Goal: Transaction & Acquisition: Purchase product/service

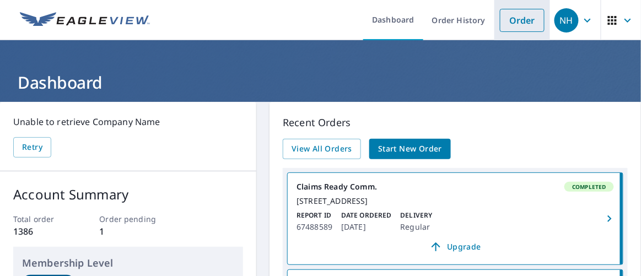
click at [501, 20] on link "Order" at bounding box center [522, 20] width 45 height 23
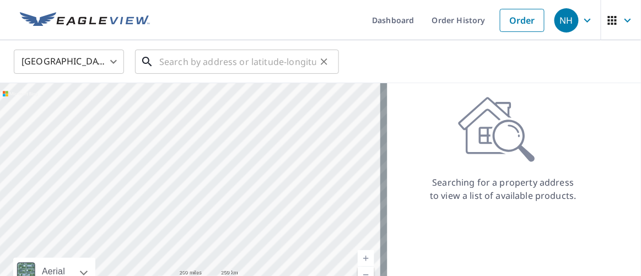
click at [191, 60] on input "text" at bounding box center [237, 61] width 157 height 31
click at [169, 62] on input "text" at bounding box center [237, 61] width 157 height 31
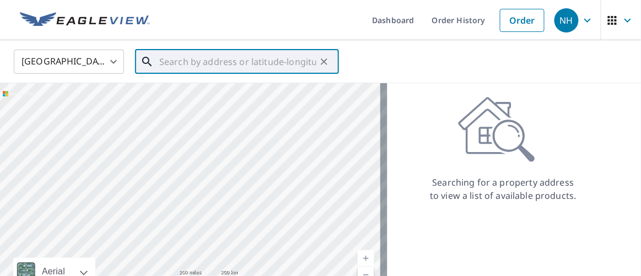
paste input "[STREET_ADDRESS][PERSON_NAME][US_STATE]"
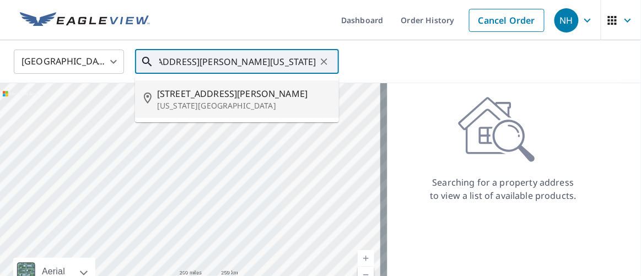
click at [185, 93] on span "[STREET_ADDRESS][PERSON_NAME]" at bounding box center [243, 93] width 173 height 13
type input "[STREET_ADDRESS][PERSON_NAME][US_STATE]"
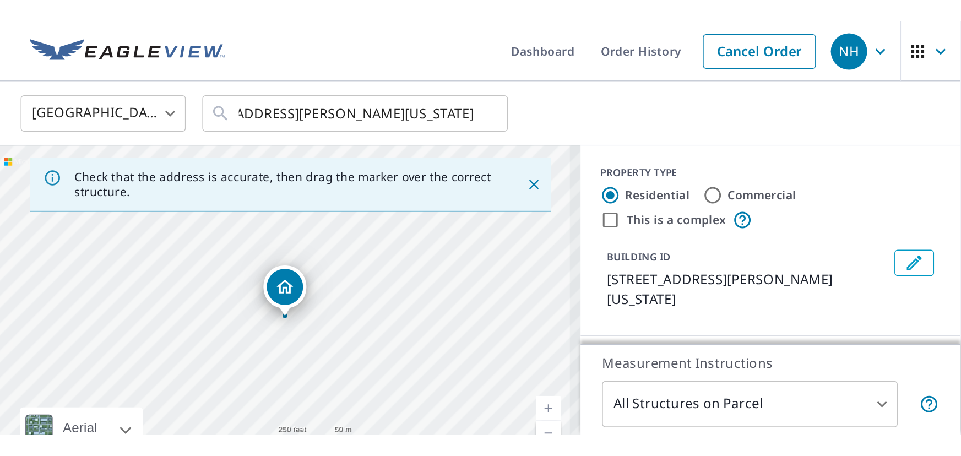
scroll to position [0, 0]
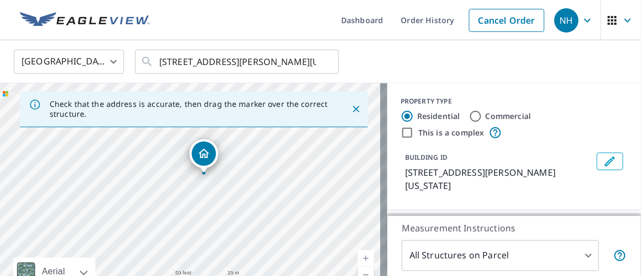
drag, startPoint x: 139, startPoint y: 148, endPoint x: 207, endPoint y: 151, distance: 67.9
drag, startPoint x: 352, startPoint y: 108, endPoint x: 325, endPoint y: 116, distance: 28.1
click at [352, 109] on icon "Close" at bounding box center [355, 109] width 11 height 11
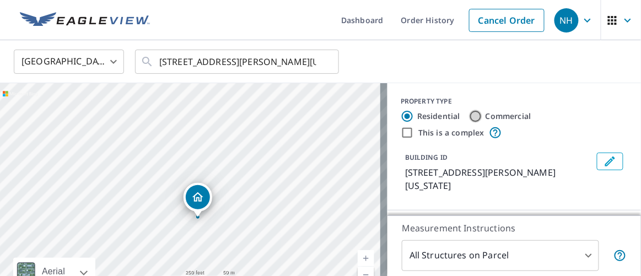
click at [472, 117] on input "Commercial" at bounding box center [475, 116] width 13 height 13
radio input "true"
type input "4"
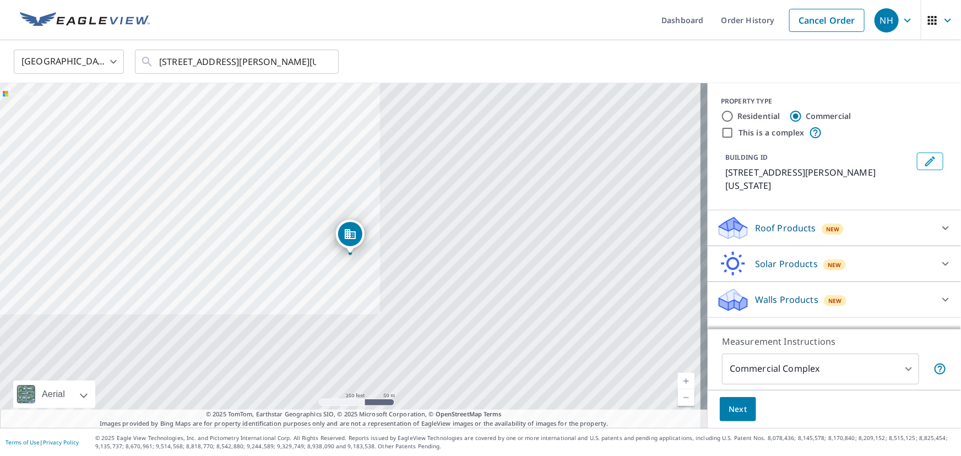
click at [721, 133] on input "This is a complex" at bounding box center [727, 132] width 13 height 13
checkbox input "true"
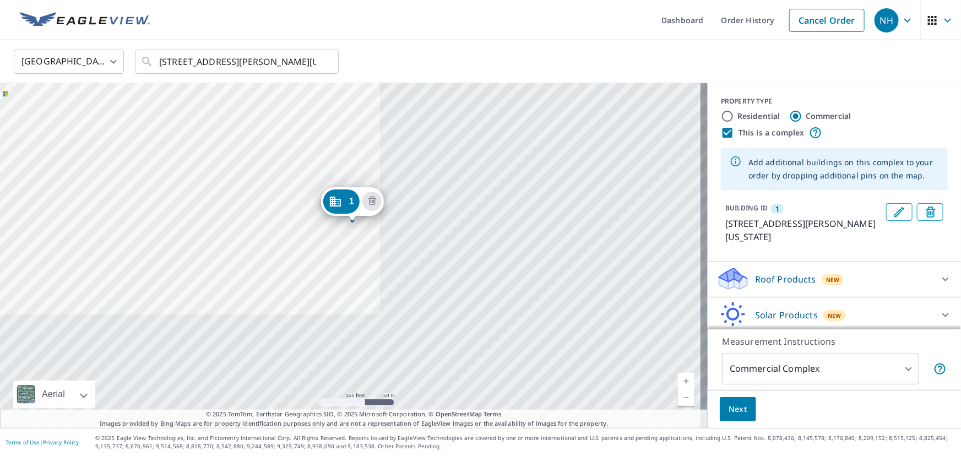
drag, startPoint x: 342, startPoint y: 226, endPoint x: 344, endPoint y: 194, distance: 32.6
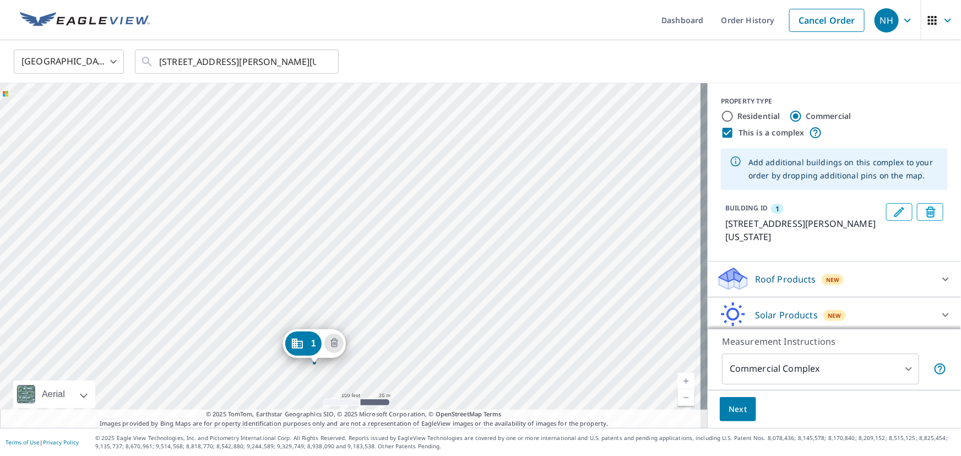
drag, startPoint x: 346, startPoint y: 296, endPoint x: 308, endPoint y: 344, distance: 61.2
click at [893, 212] on icon "Edit building 1" at bounding box center [899, 212] width 13 height 13
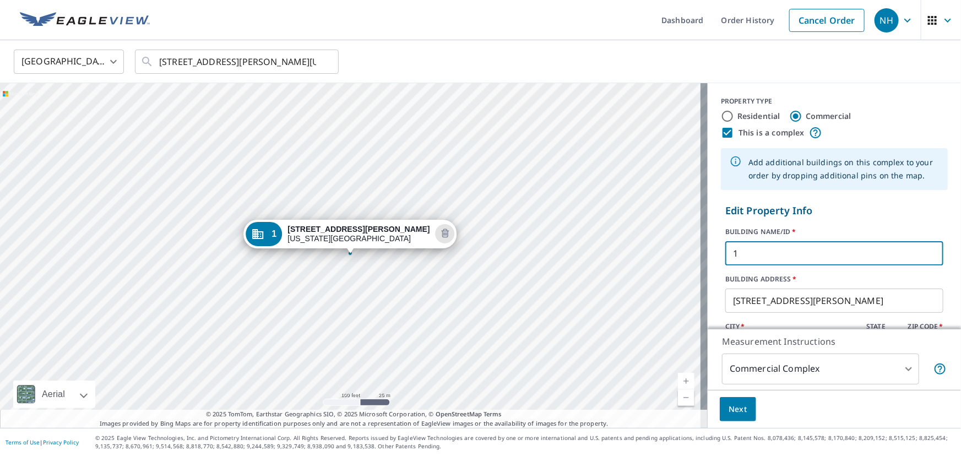
click at [750, 247] on input "1" at bounding box center [835, 253] width 218 height 31
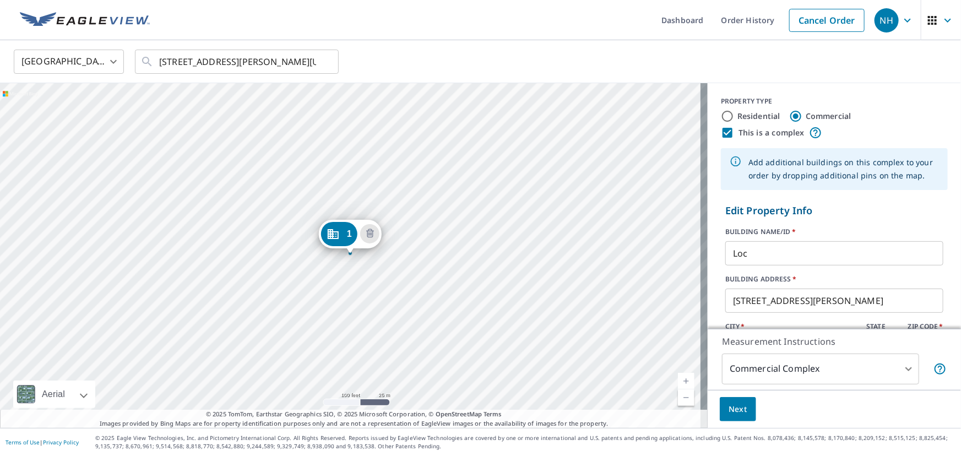
click at [771, 251] on input "Loc" at bounding box center [835, 253] width 218 height 31
type input "Loc 1_007 change dec"
click at [848, 253] on input "Loc 1_007 change dec" at bounding box center [835, 253] width 218 height 31
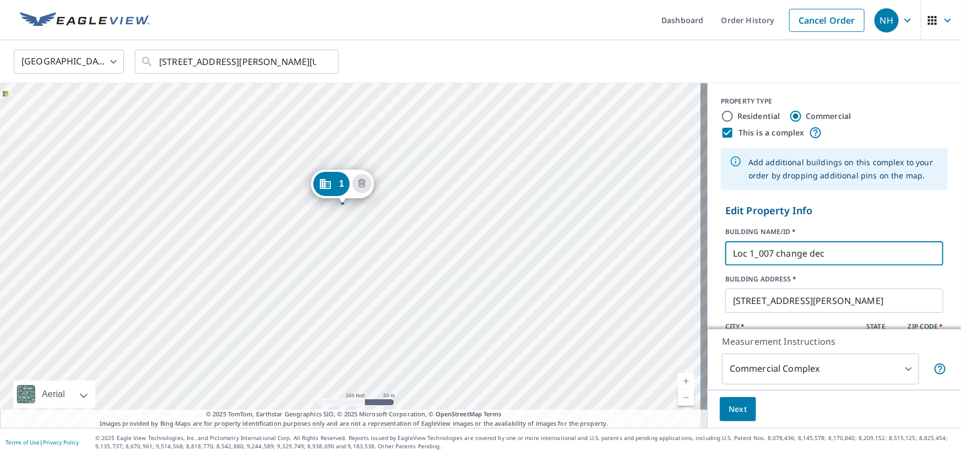
click at [351, 219] on div "1 [STREET_ADDRESS][PERSON_NAME][US_STATE]" at bounding box center [354, 255] width 708 height 345
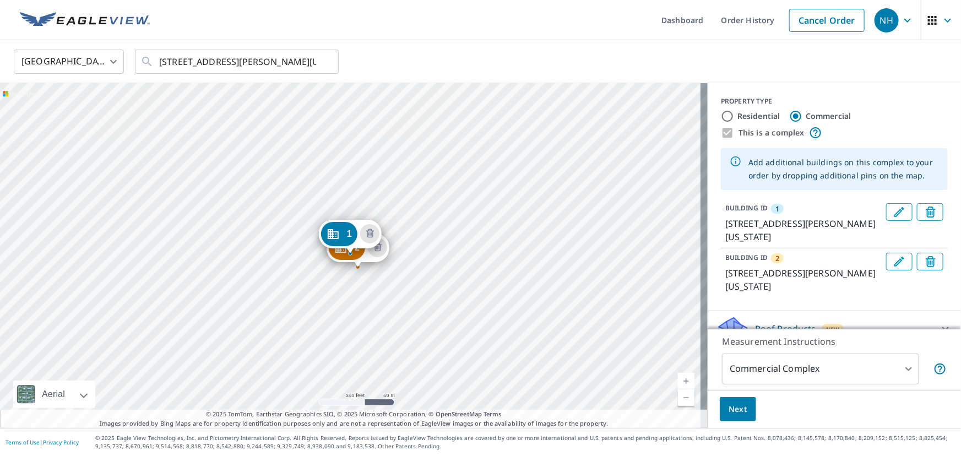
click at [379, 247] on div "1 [STREET_ADDRESS][PERSON_NAME][US_STATE]" at bounding box center [350, 237] width 63 height 34
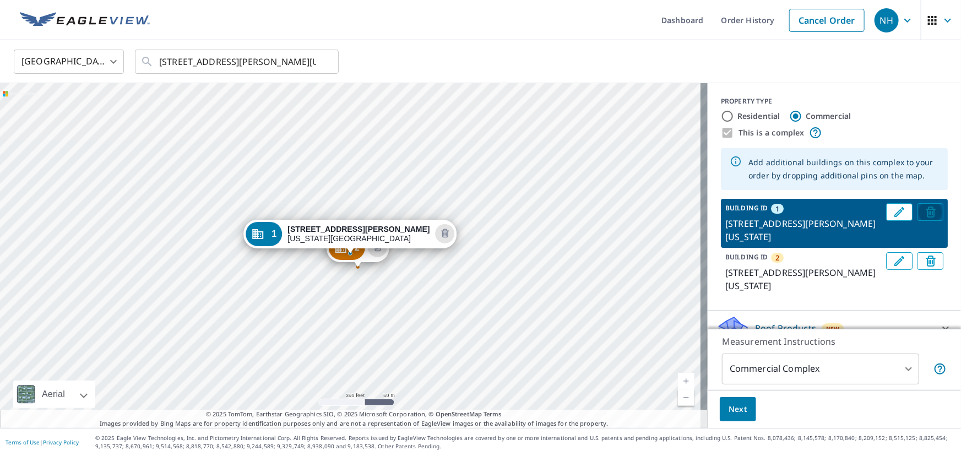
click at [925, 212] on span "Delete building 1" at bounding box center [931, 211] width 12 height 15
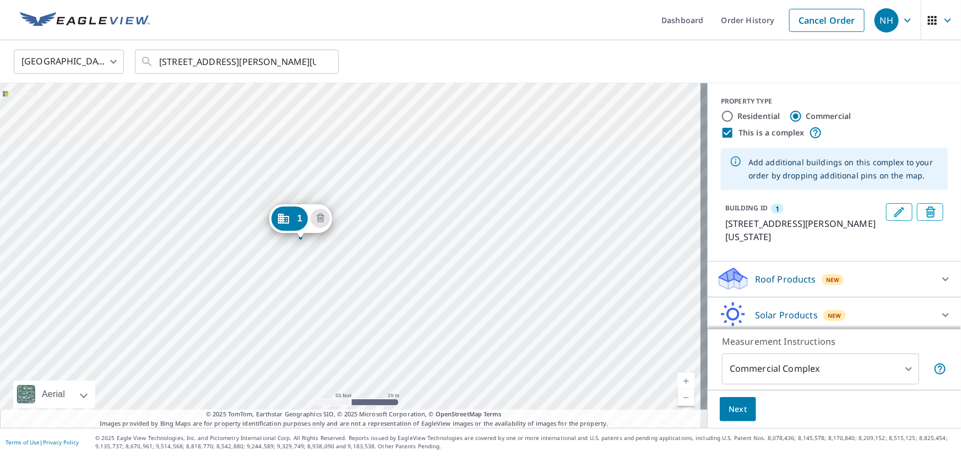
drag, startPoint x: 321, startPoint y: 285, endPoint x: 292, endPoint y: 212, distance: 78.2
click at [385, 342] on div "1 [STREET_ADDRESS][PERSON_NAME][US_STATE]" at bounding box center [354, 255] width 708 height 345
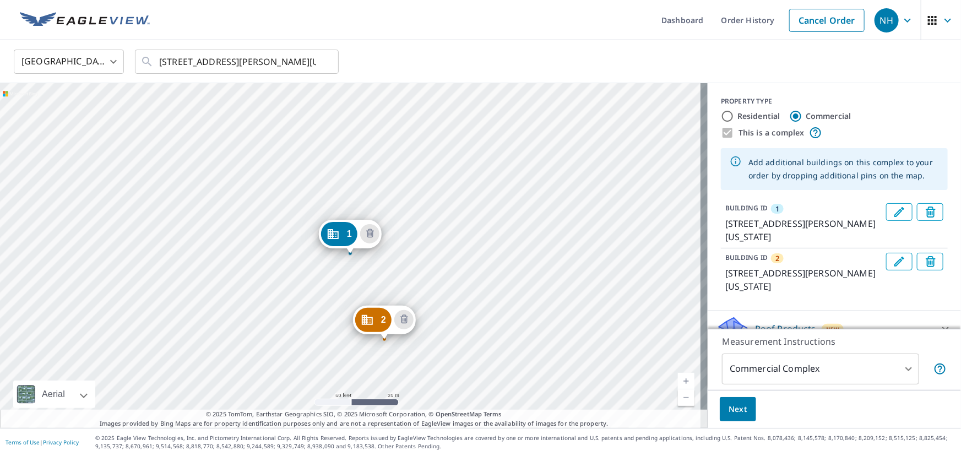
click at [893, 259] on icon "Edit building 2" at bounding box center [899, 261] width 13 height 13
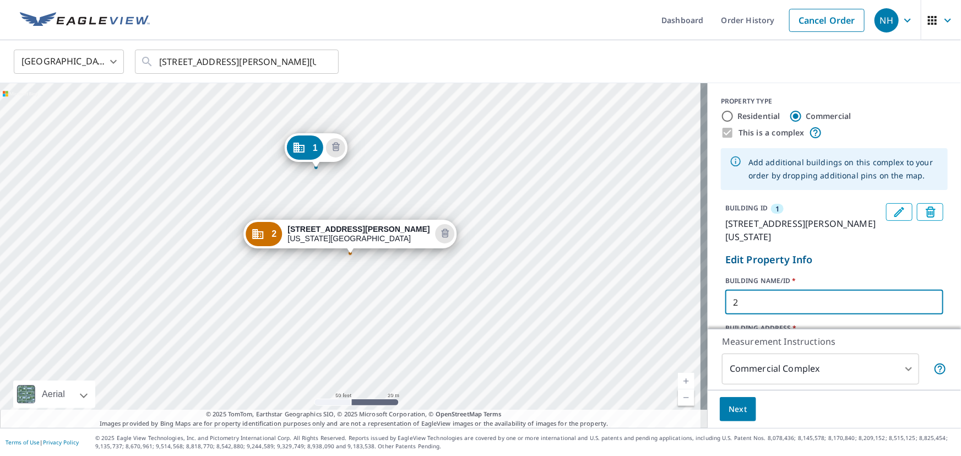
drag, startPoint x: 723, startPoint y: 300, endPoint x: 699, endPoint y: 295, distance: 24.9
click at [711, 299] on div "BUILDING ID [GEOGRAPHIC_DATA][STREET_ADDRESS][PERSON_NAME][US_STATE] Edit Prope…" at bounding box center [834, 324] width 253 height 250
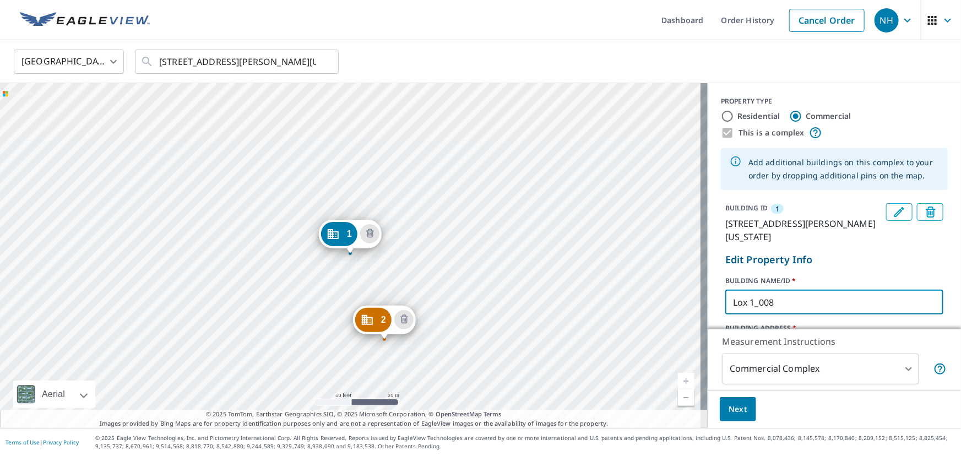
type input "Lox 1_008"
click at [738, 407] on span "Next" at bounding box center [738, 410] width 19 height 14
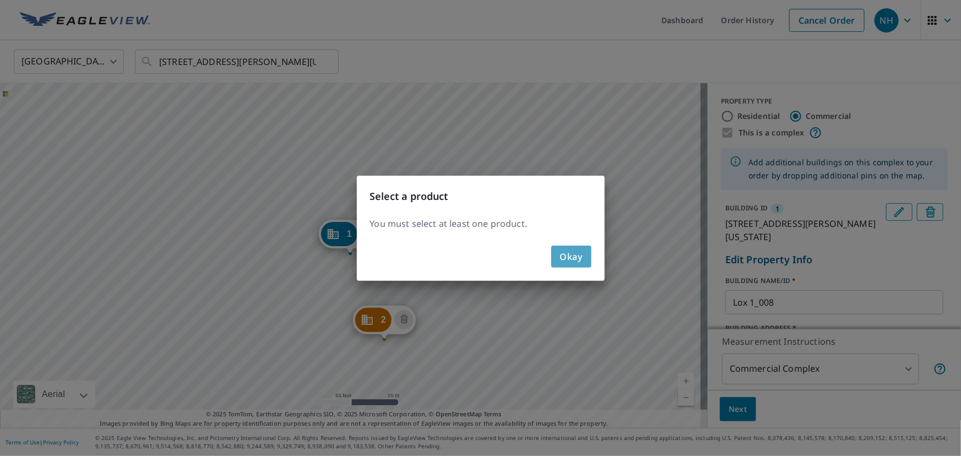
click at [566, 249] on span "Okay" at bounding box center [571, 256] width 23 height 15
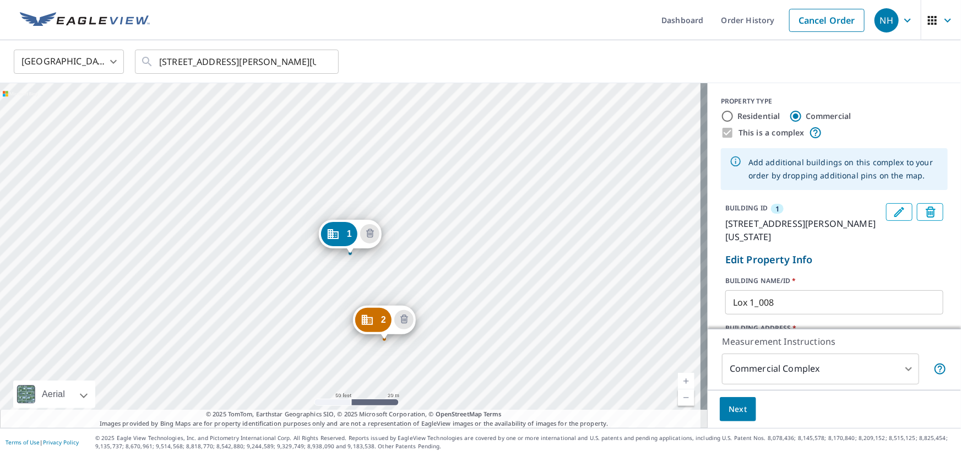
click at [421, 287] on div "2 [STREET_ADDRESS][PERSON_NAME][US_STATE] 1 [STREET_ADDRESS][PERSON_NAME][US_ST…" at bounding box center [354, 255] width 708 height 345
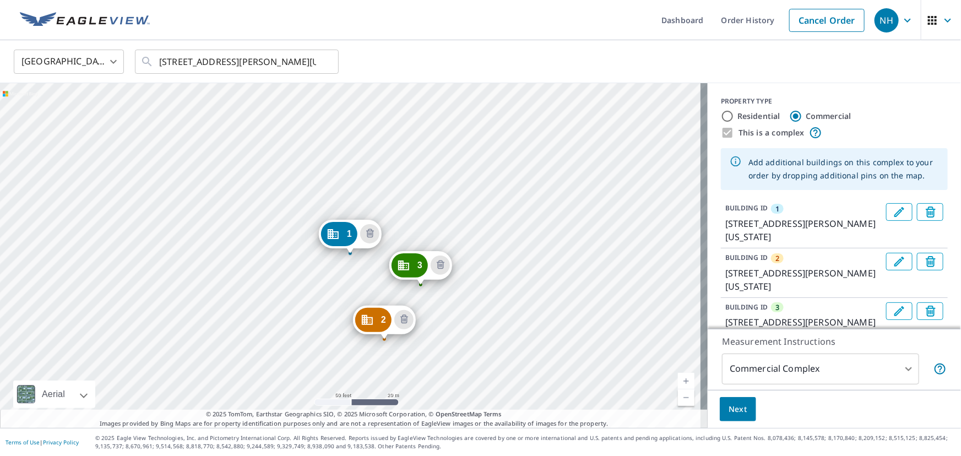
click at [893, 312] on icon "Edit building 3" at bounding box center [899, 311] width 13 height 13
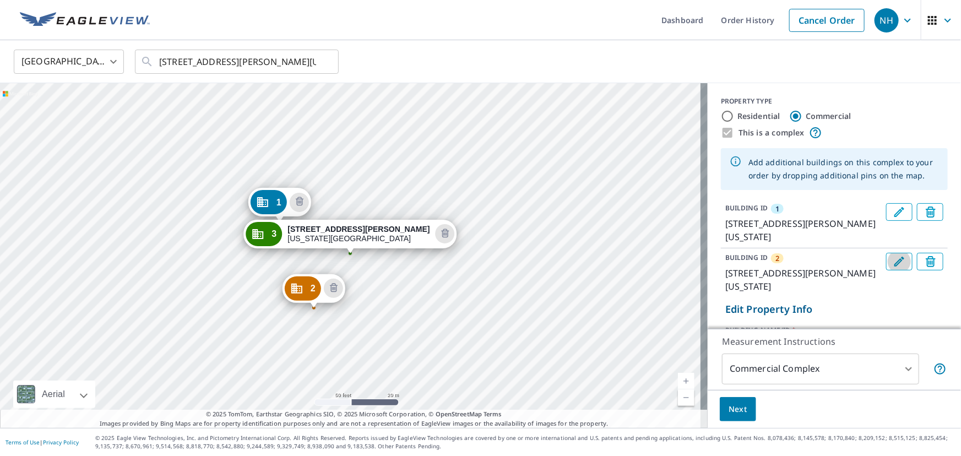
click at [893, 262] on icon "Edit building 2" at bounding box center [899, 261] width 13 height 13
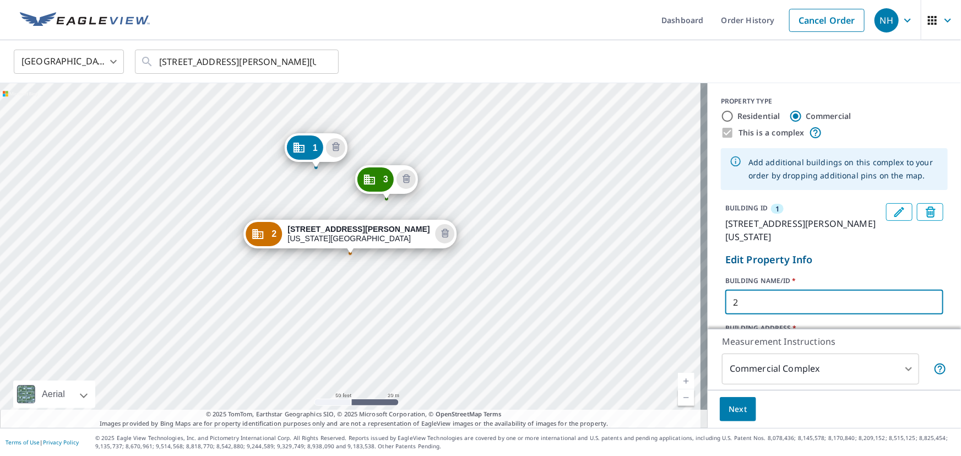
drag, startPoint x: 793, startPoint y: 304, endPoint x: 687, endPoint y: 301, distance: 106.4
click at [687, 301] on div "1 [STREET_ADDRESS][PERSON_NAME][US_STATE] [GEOGRAPHIC_DATA][STREET_ADDRESS][PER…" at bounding box center [480, 255] width 961 height 345
type input "Loc 01_008"
click at [887, 256] on p "Edit Property Info" at bounding box center [835, 259] width 218 height 15
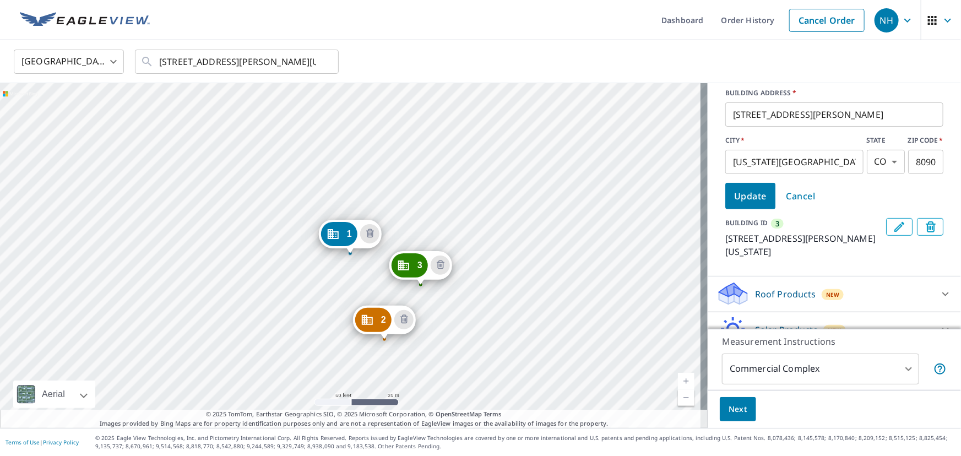
scroll to position [250, 0]
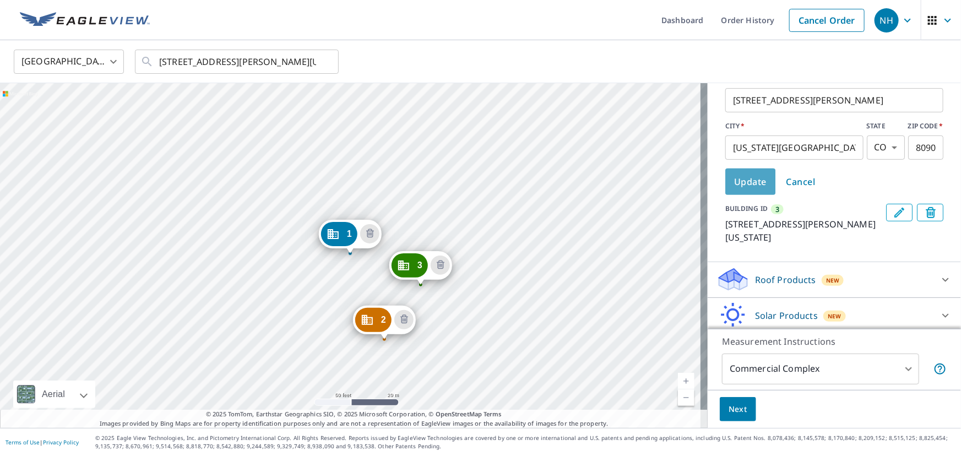
click at [739, 187] on span "Update" at bounding box center [750, 181] width 33 height 15
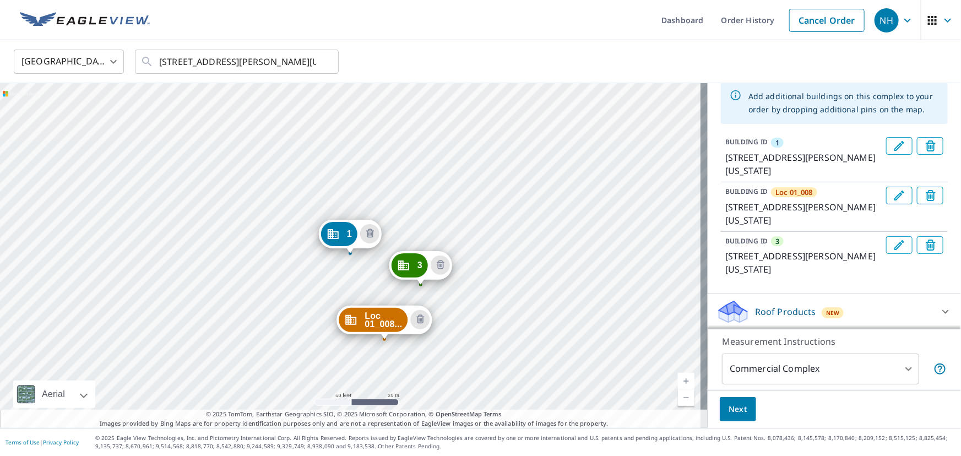
scroll to position [48, 0]
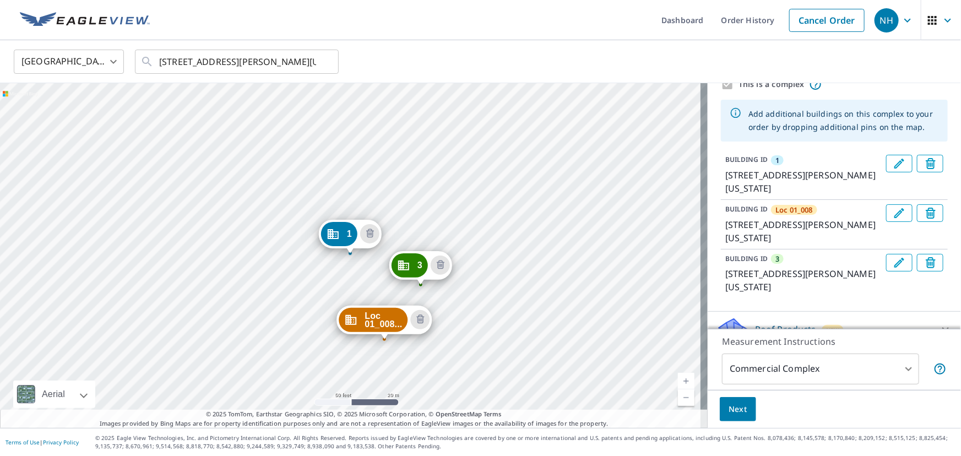
click at [893, 165] on icon "Edit building 1" at bounding box center [899, 163] width 13 height 13
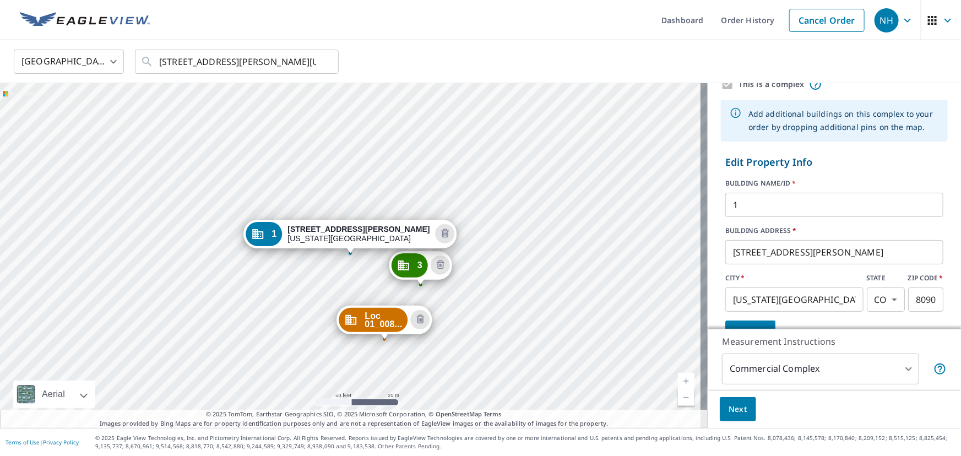
click at [781, 202] on input "1" at bounding box center [835, 205] width 218 height 31
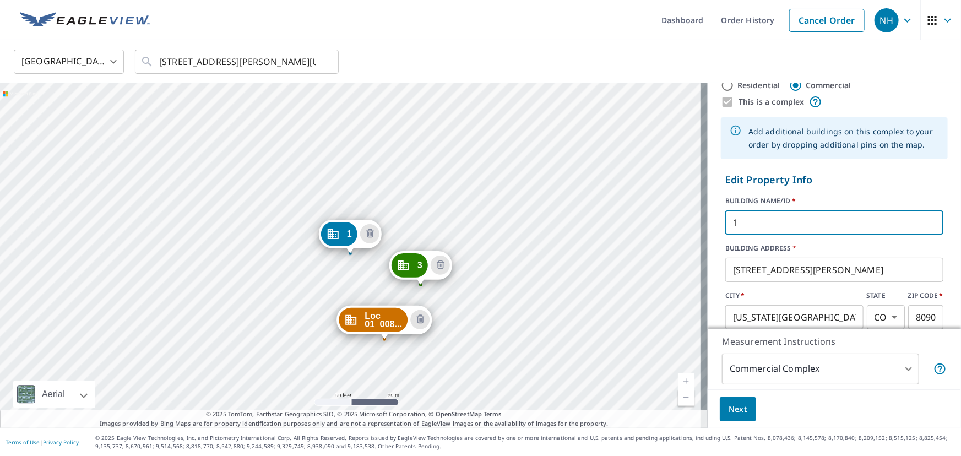
scroll to position [0, 0]
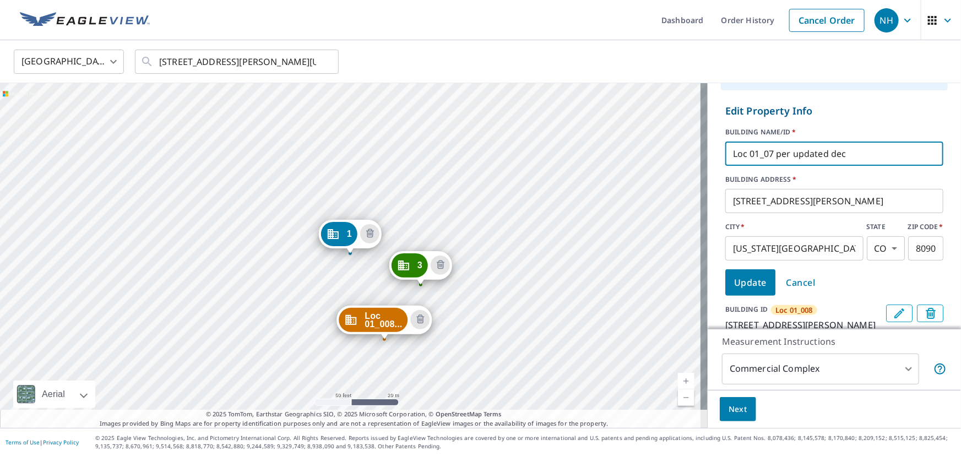
type input "Loc 01_07 per updated dec"
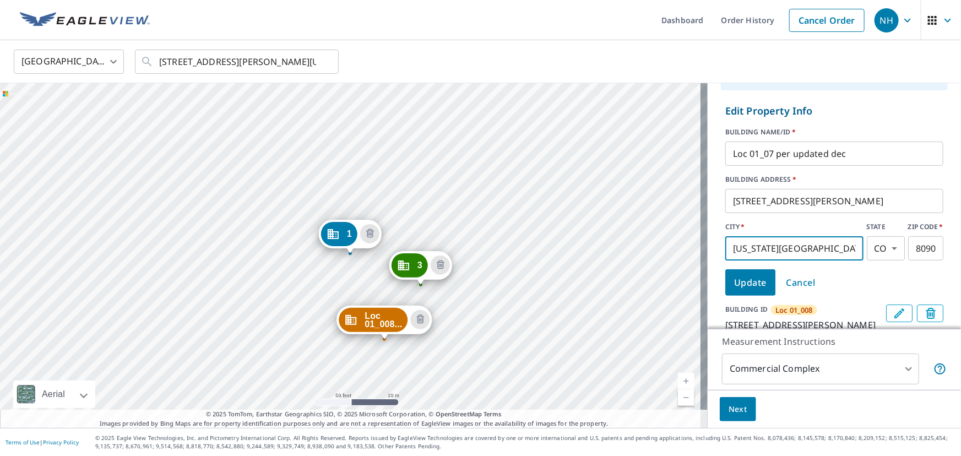
drag, startPoint x: 747, startPoint y: 235, endPoint x: 747, endPoint y: 242, distance: 6.6
click at [746, 237] on input "[US_STATE][GEOGRAPHIC_DATA]" at bounding box center [795, 248] width 138 height 31
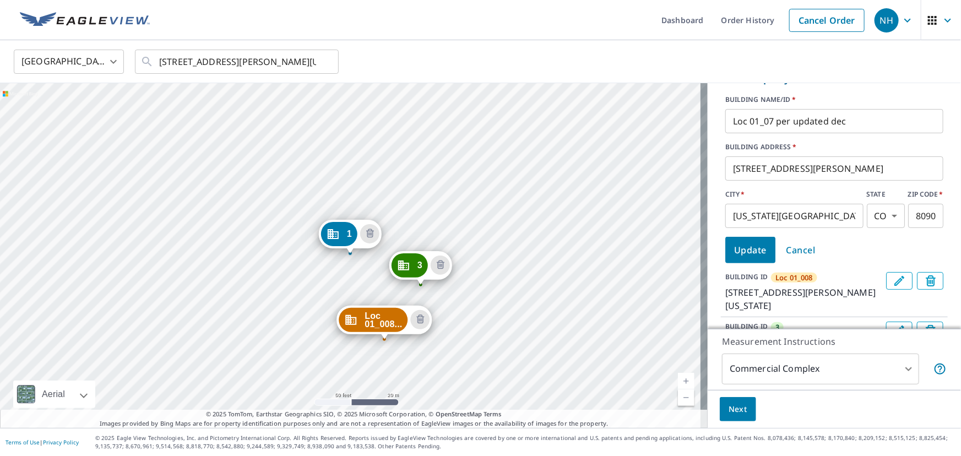
click at [745, 278] on div "Edit Property Info BUILDING NAME/ID   * Loc 01_07 per updated dec ​ BUILDING AD…" at bounding box center [834, 217] width 253 height 300
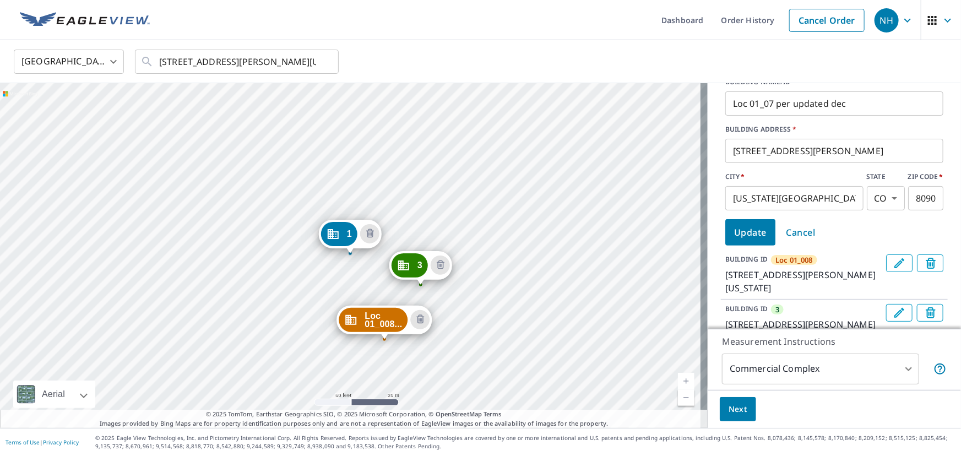
click at [750, 233] on span "Update" at bounding box center [750, 232] width 33 height 15
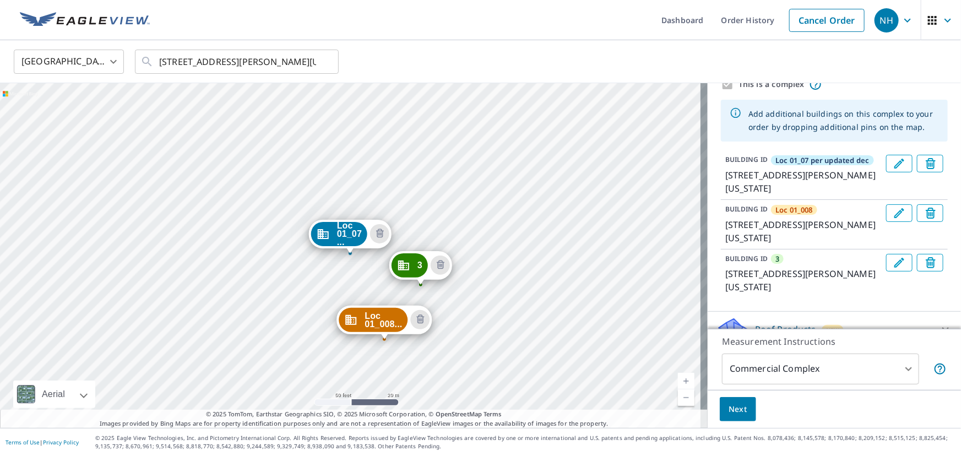
scroll to position [109, 0]
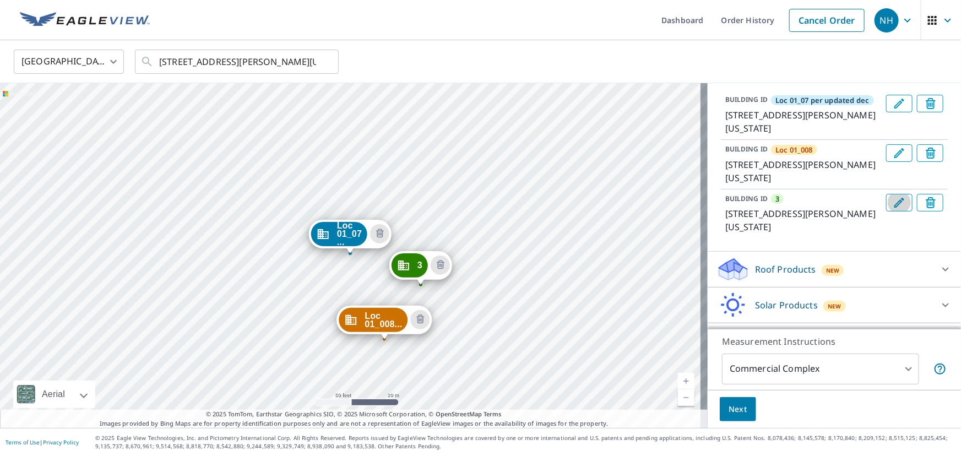
click at [893, 209] on icon "Edit building 3" at bounding box center [899, 202] width 13 height 13
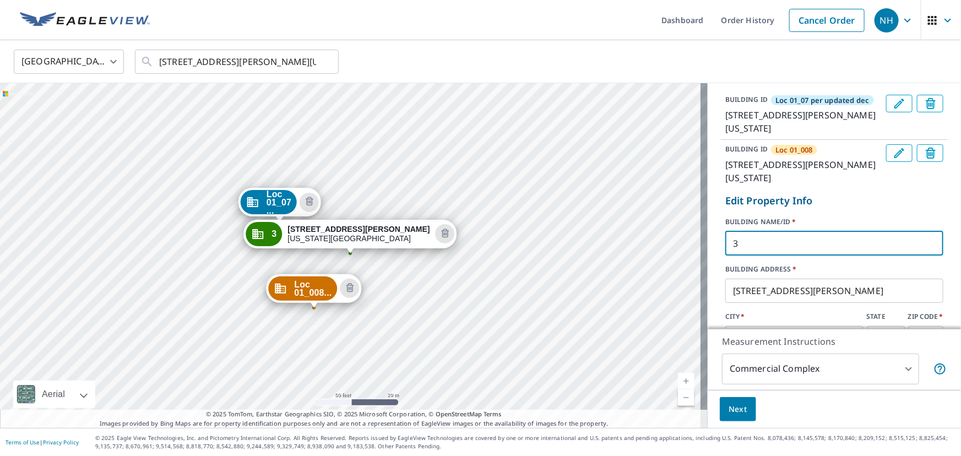
drag, startPoint x: 789, startPoint y: 251, endPoint x: 685, endPoint y: 257, distance: 104.3
click at [690, 256] on div "Loc 01_07 ... [STREET_ADDRESS][PERSON_NAME][US_STATE] Loc 01_008... [STREET_ADD…" at bounding box center [480, 255] width 961 height 345
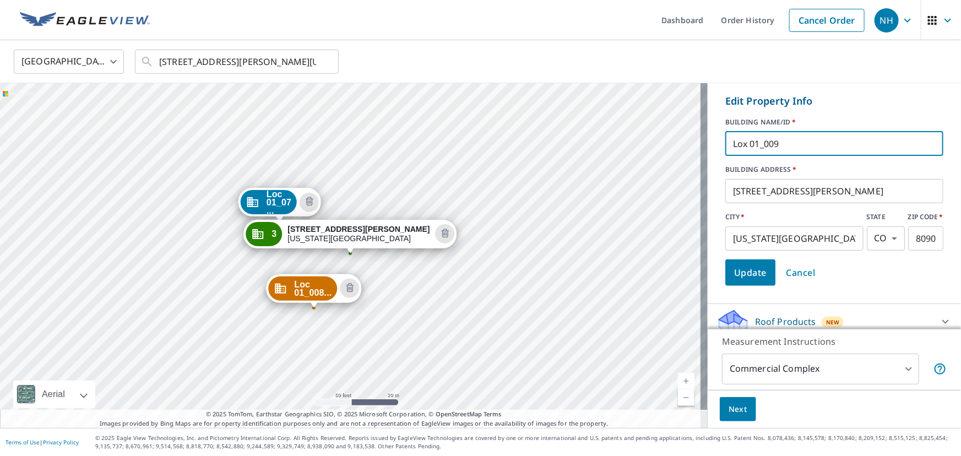
scroll to position [209, 0]
type input "Lox 01_009"
click at [749, 280] on span "Update" at bounding box center [750, 271] width 33 height 15
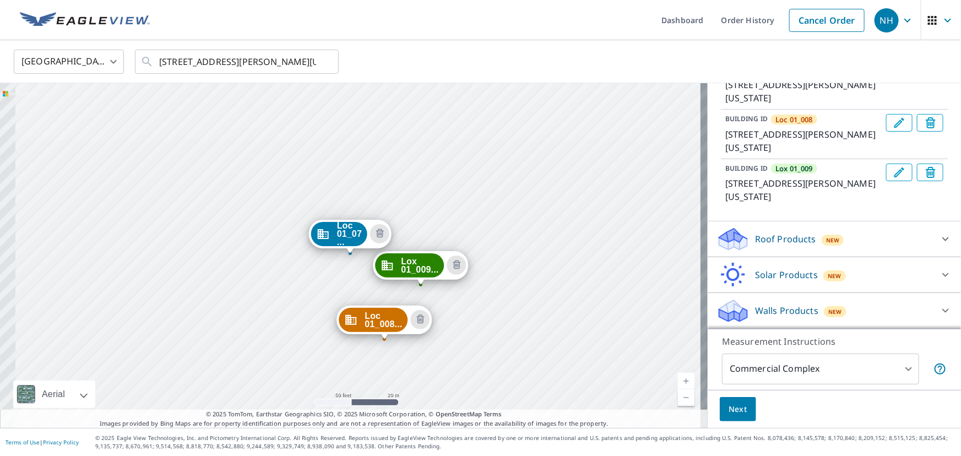
scroll to position [148, 0]
click at [460, 345] on div "Loc 01_008... [STREET_ADDRESS][PERSON_NAME][US_STATE] Lox 01_009... [STREET_ADD…" at bounding box center [354, 255] width 708 height 345
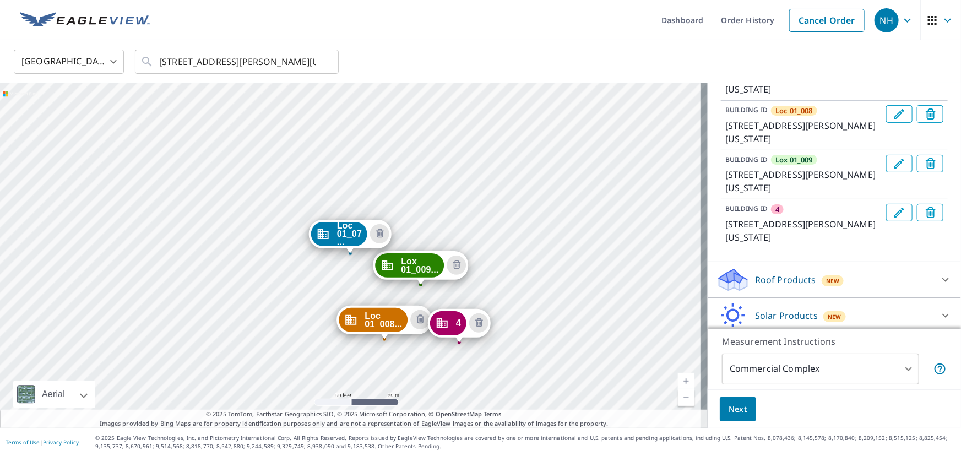
click at [895, 218] on icon "Edit building 4" at bounding box center [900, 213] width 10 height 10
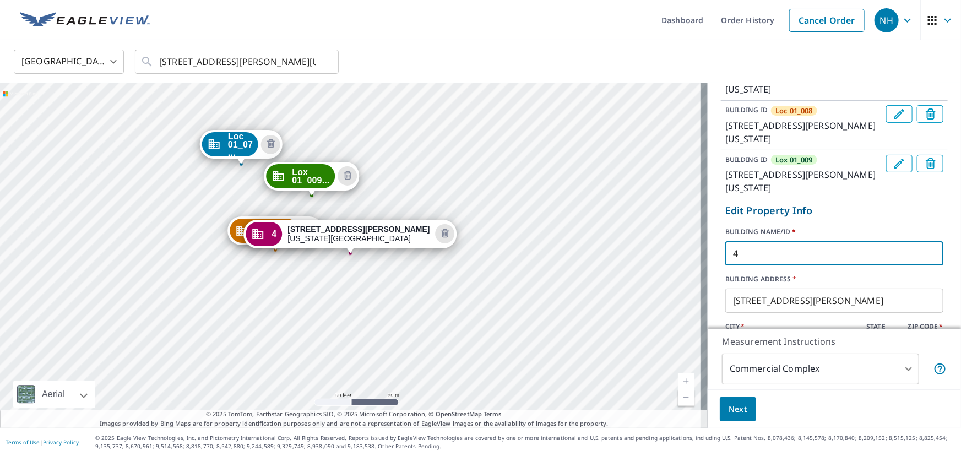
drag, startPoint x: 744, startPoint y: 261, endPoint x: 708, endPoint y: 268, distance: 37.0
click at [708, 269] on div "BUILDING ID Loc 01_07 per updated dec [STREET_ADDRESS][PERSON_NAME][US_STATE] B…" at bounding box center [834, 225] width 253 height 349
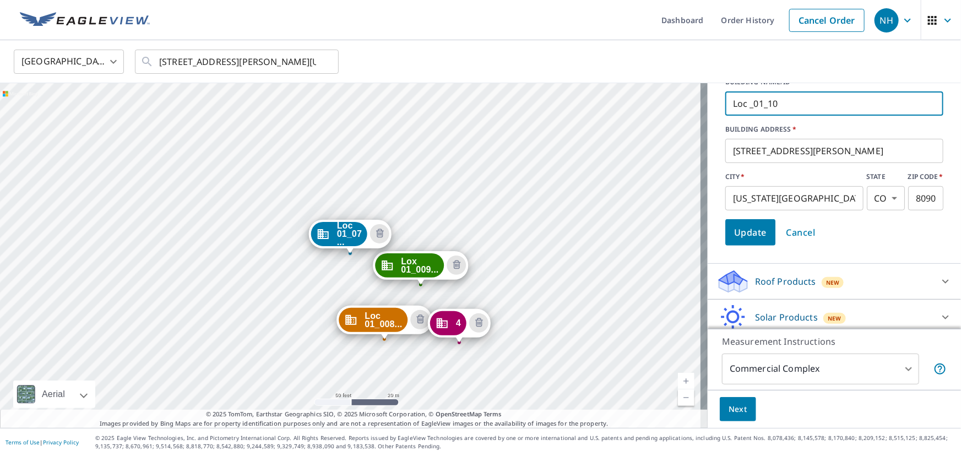
type input "Loc _01_10"
drag, startPoint x: 742, startPoint y: 247, endPoint x: 734, endPoint y: 246, distance: 7.8
click at [742, 240] on span "Update" at bounding box center [750, 232] width 33 height 15
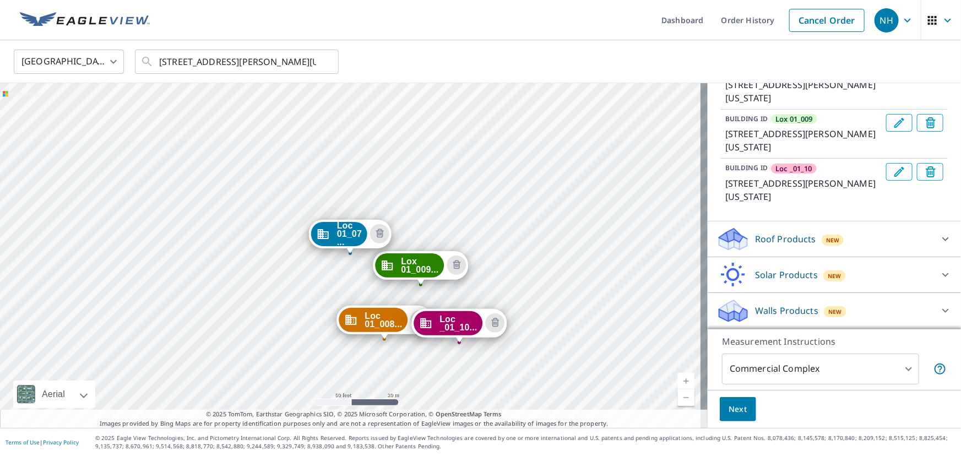
scroll to position [197, 0]
click at [499, 371] on div "Loc 01_008... [STREET_ADDRESS][PERSON_NAME][US_STATE] Lox 01_009... [STREET_ADD…" at bounding box center [354, 255] width 708 height 345
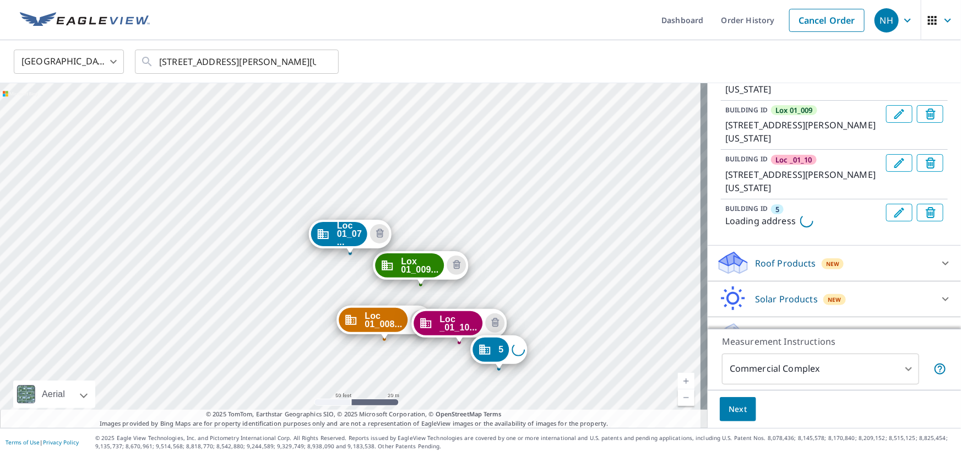
scroll to position [246, 0]
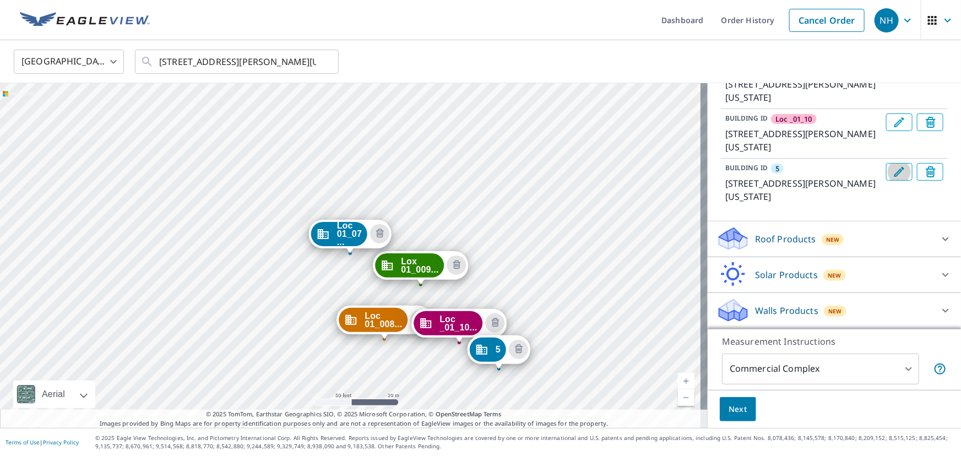
click at [893, 171] on icon "Edit building 5" at bounding box center [899, 171] width 13 height 13
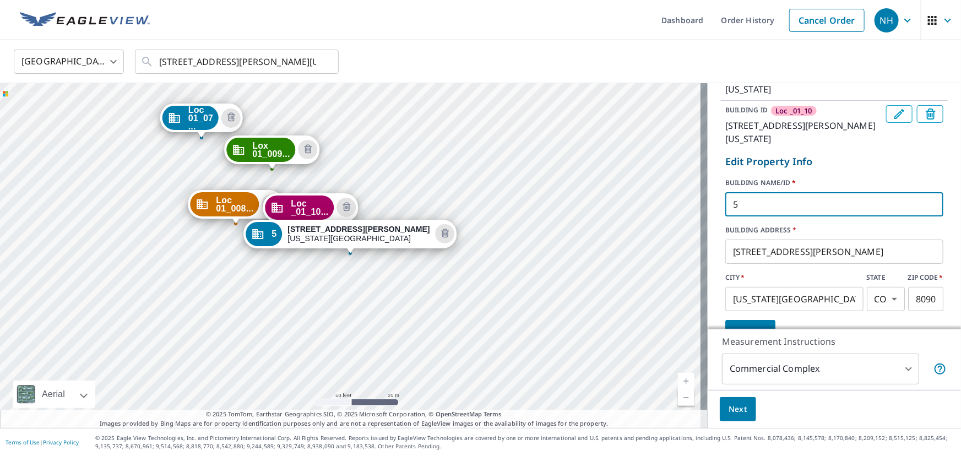
drag, startPoint x: 768, startPoint y: 217, endPoint x: 670, endPoint y: 226, distance: 98.0
click at [671, 227] on div "Loc 01_07 ... [STREET_ADDRESS][PERSON_NAME][US_STATE] Loc 01_008... [STREET_ADD…" at bounding box center [480, 255] width 961 height 345
type input "l"
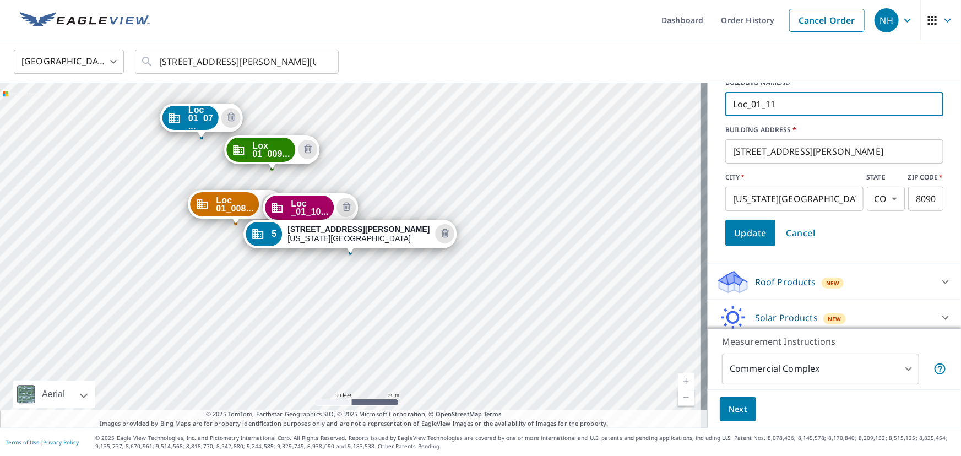
type input "Loc_01_11"
click at [734, 241] on span "Update" at bounding box center [750, 232] width 33 height 15
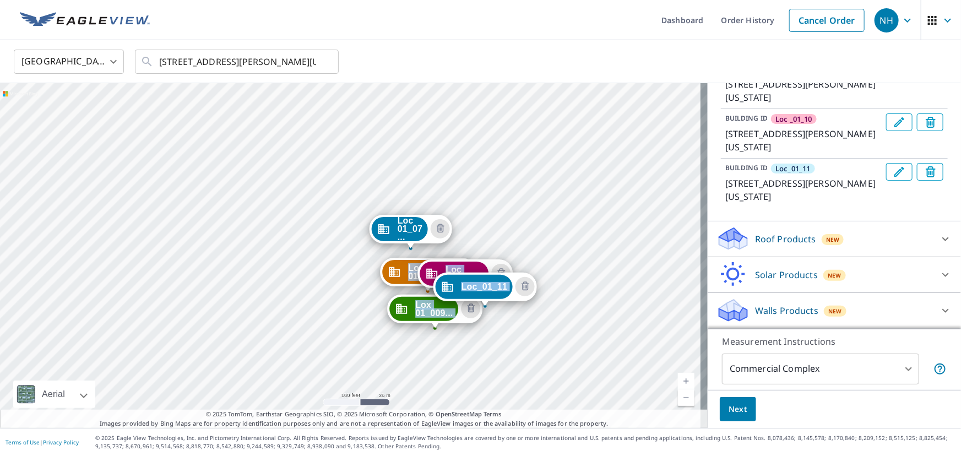
drag, startPoint x: 462, startPoint y: 241, endPoint x: 451, endPoint y: 305, distance: 64.9
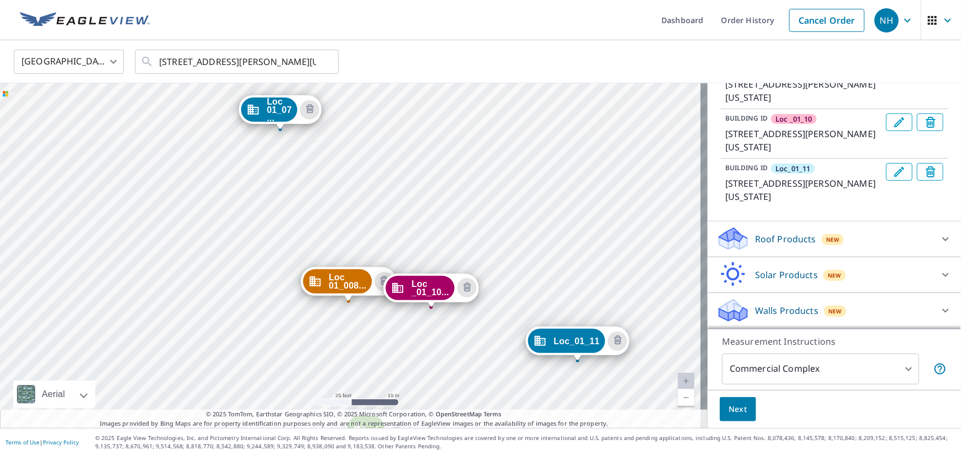
drag, startPoint x: 508, startPoint y: 278, endPoint x: 441, endPoint y: 278, distance: 67.2
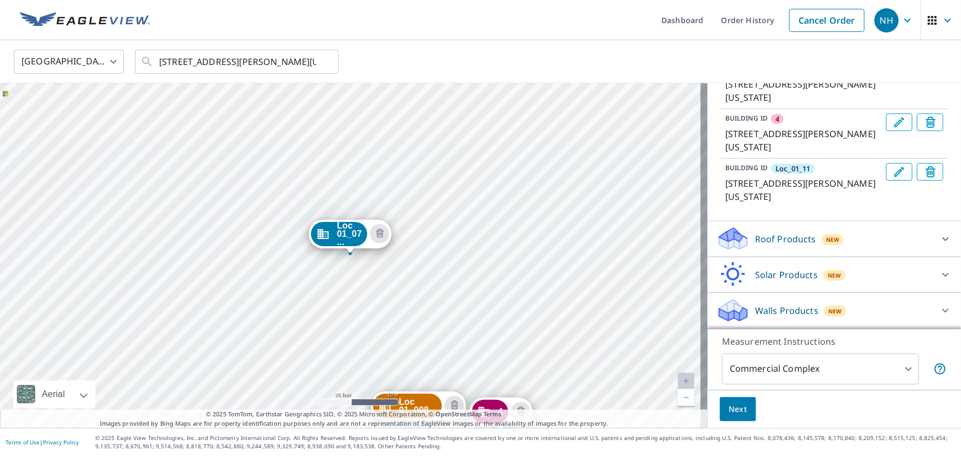
click at [681, 401] on link "Current Level 20, Zoom Out" at bounding box center [686, 398] width 17 height 17
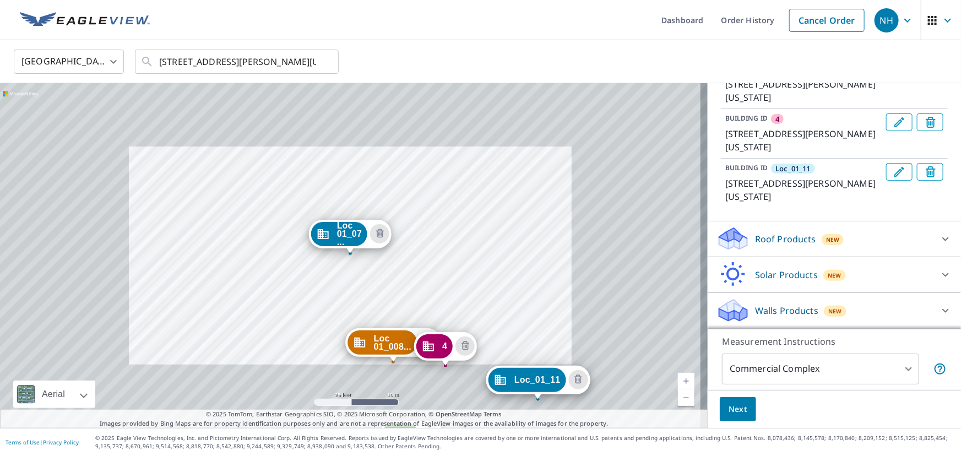
click at [681, 401] on link "Current Level 20, Zoom Out" at bounding box center [686, 398] width 17 height 17
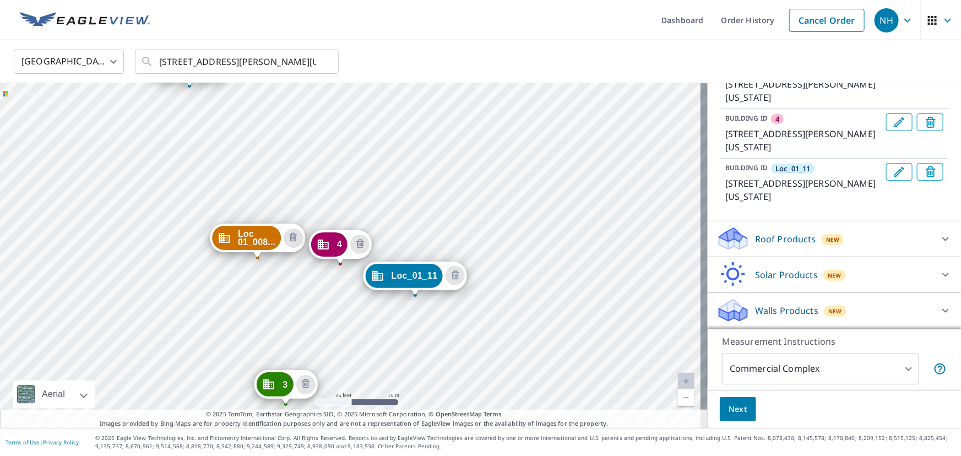
drag, startPoint x: 457, startPoint y: 291, endPoint x: 403, endPoint y: 274, distance: 56.6
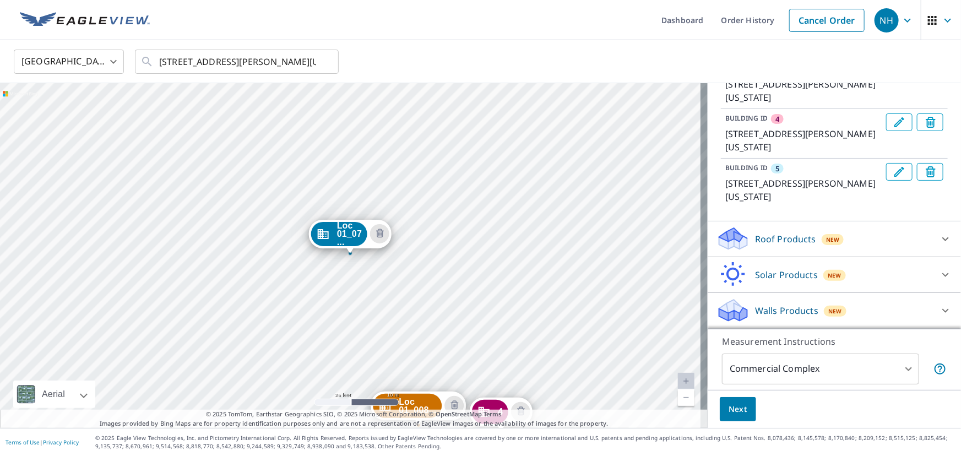
click at [678, 400] on link "Current Level 20, Zoom Out" at bounding box center [686, 398] width 17 height 17
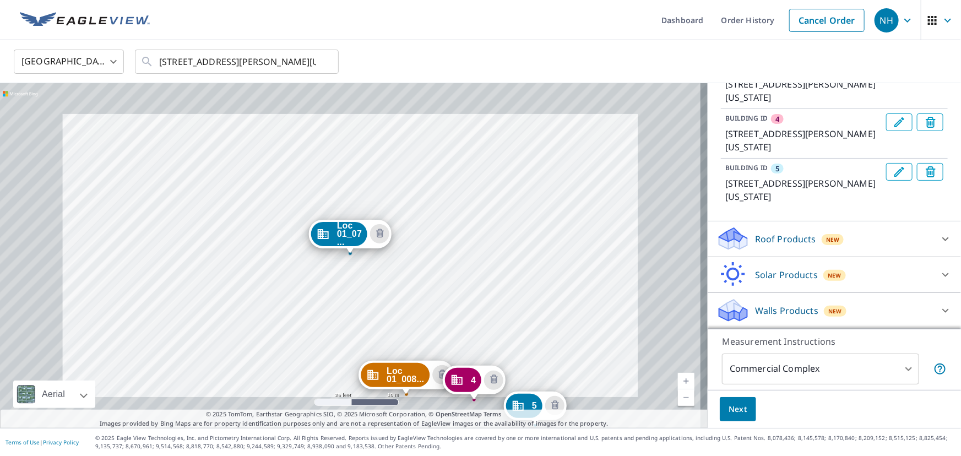
click at [678, 400] on link "Current Level 20, Zoom Out" at bounding box center [686, 398] width 17 height 17
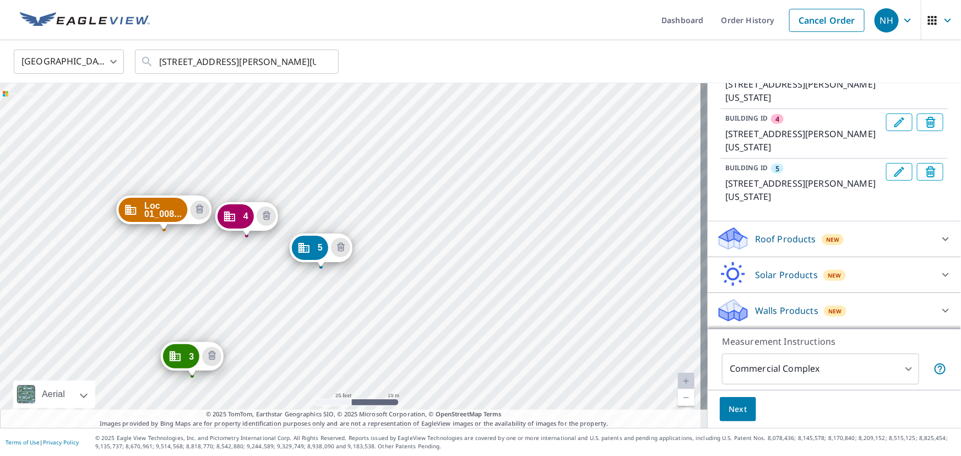
click at [388, 280] on div "Loc 01_008... [STREET_ADDRESS][PERSON_NAME][US_STATE] [GEOGRAPHIC_DATA][STREET_…" at bounding box center [354, 255] width 708 height 345
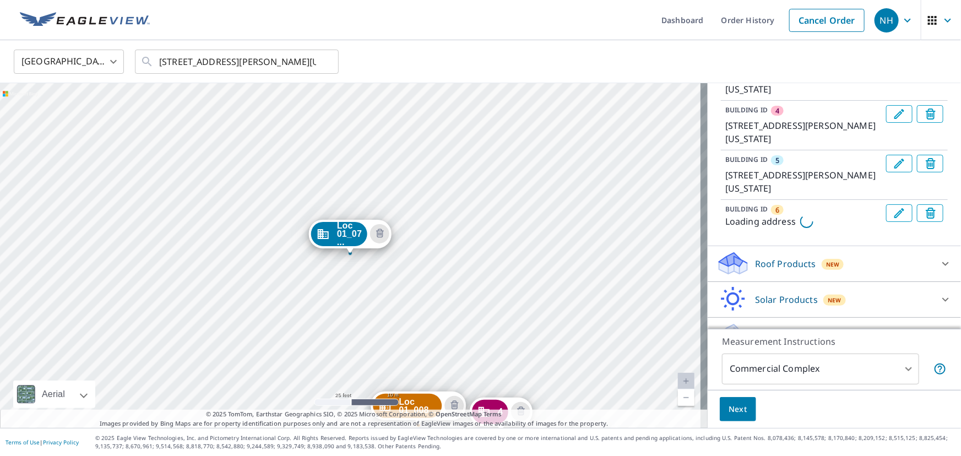
scroll to position [295, 0]
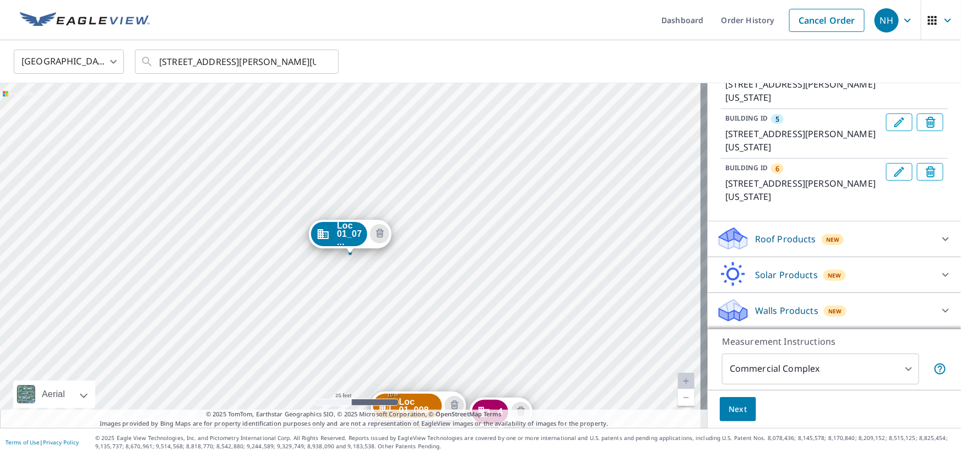
click at [893, 174] on icon "Edit building 6" at bounding box center [899, 171] width 13 height 13
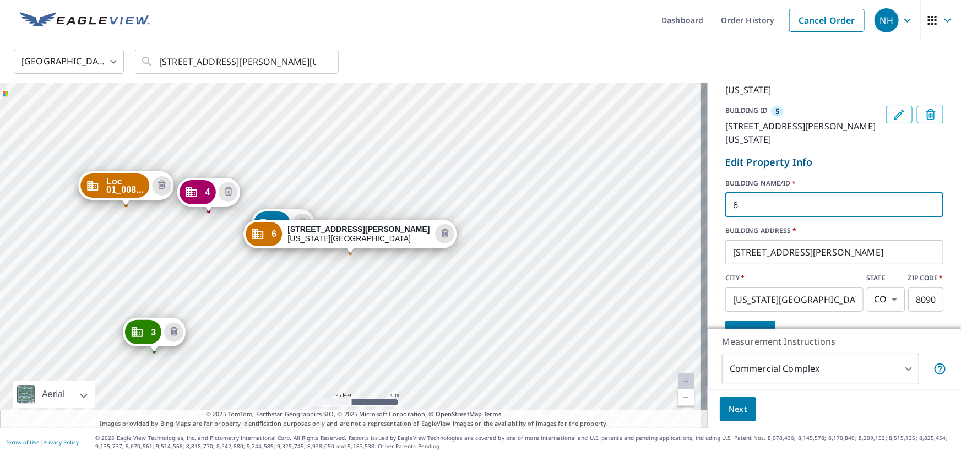
drag, startPoint x: 742, startPoint y: 217, endPoint x: 700, endPoint y: 215, distance: 42.4
click at [700, 215] on div "Loc 01_07 ... [STREET_ADDRESS][PERSON_NAME][US_STATE] Loc 01_008... [STREET_ADD…" at bounding box center [480, 255] width 961 height 345
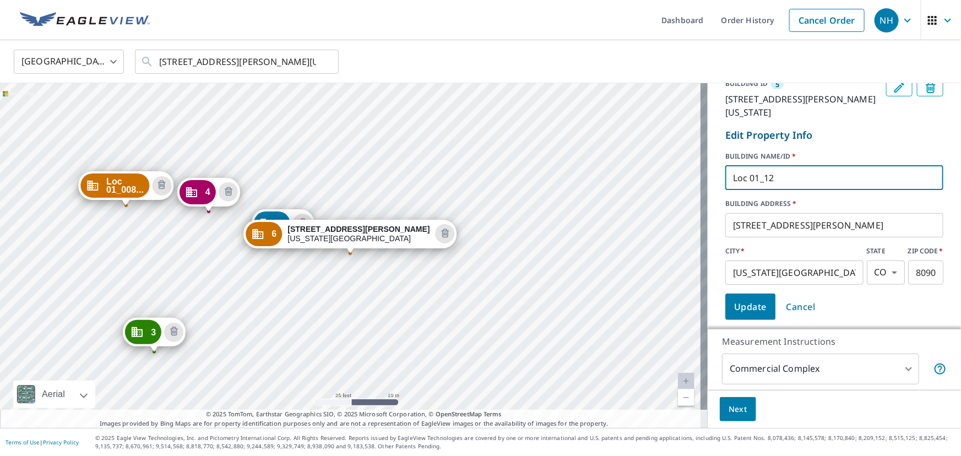
scroll to position [345, 0]
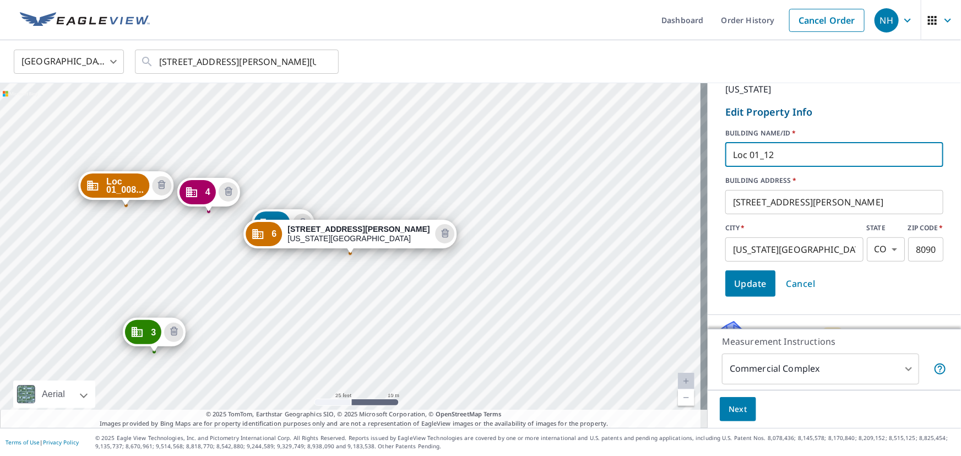
type input "Loc 01_12"
click at [747, 291] on span "Update" at bounding box center [750, 283] width 33 height 15
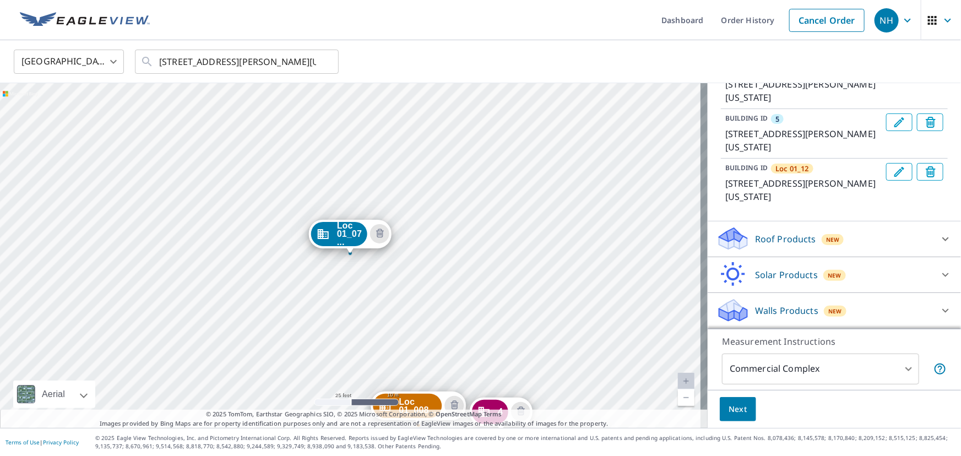
click at [679, 397] on link "Current Level 20, Zoom Out" at bounding box center [686, 398] width 17 height 17
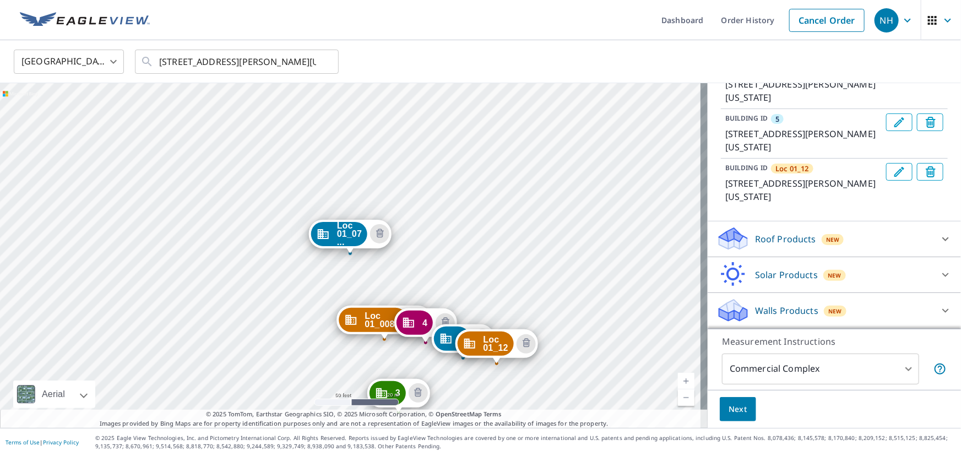
drag, startPoint x: 679, startPoint y: 397, endPoint x: 613, endPoint y: 376, distance: 68.7
click at [679, 396] on link "Current Level 19, Zoom Out" at bounding box center [686, 398] width 17 height 17
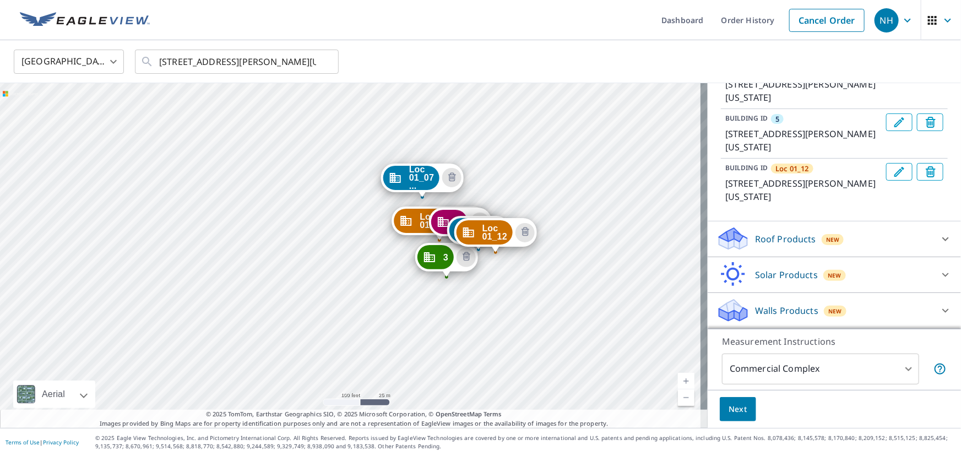
drag, startPoint x: 447, startPoint y: 353, endPoint x: 520, endPoint y: 296, distance: 91.5
click at [520, 296] on div "Loc 01_008... [STREET_ADDRESS][PERSON_NAME][US_STATE] [GEOGRAPHIC_DATA][STREET_…" at bounding box center [354, 255] width 708 height 345
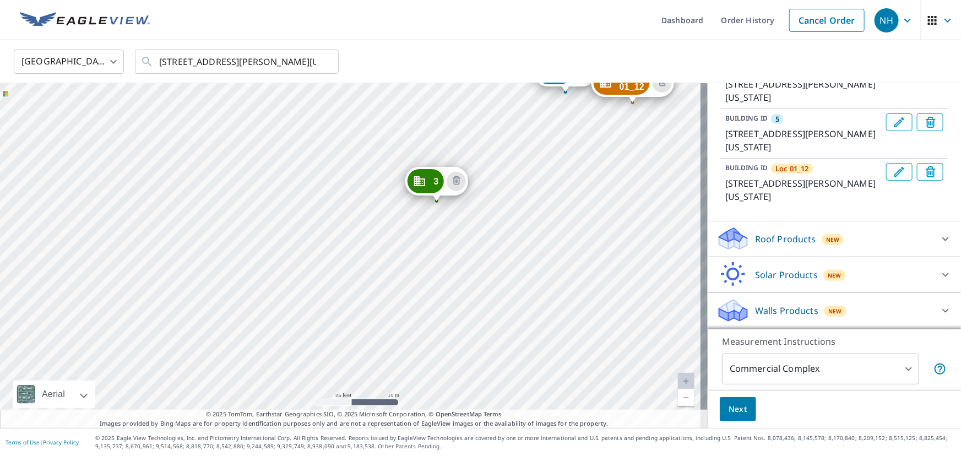
click at [678, 396] on link "Current Level 20, Zoom Out" at bounding box center [686, 398] width 17 height 17
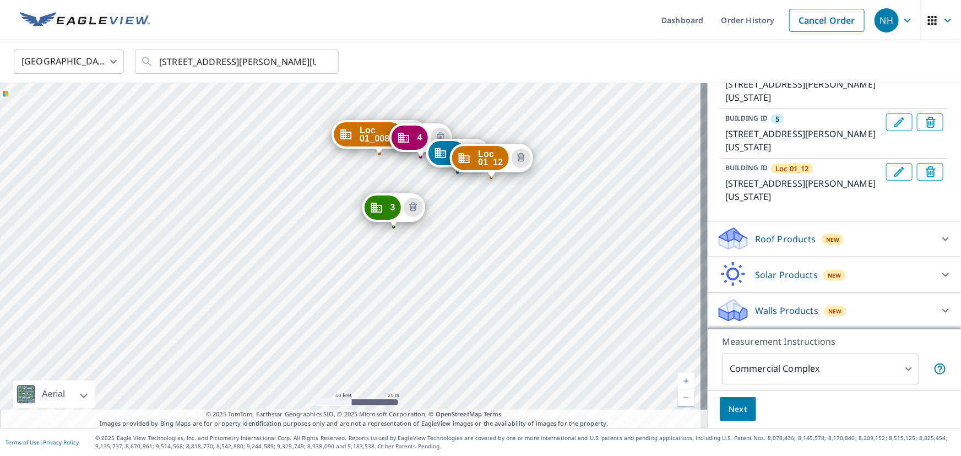
click at [678, 396] on link "Current Level 19, Zoom Out" at bounding box center [686, 398] width 17 height 17
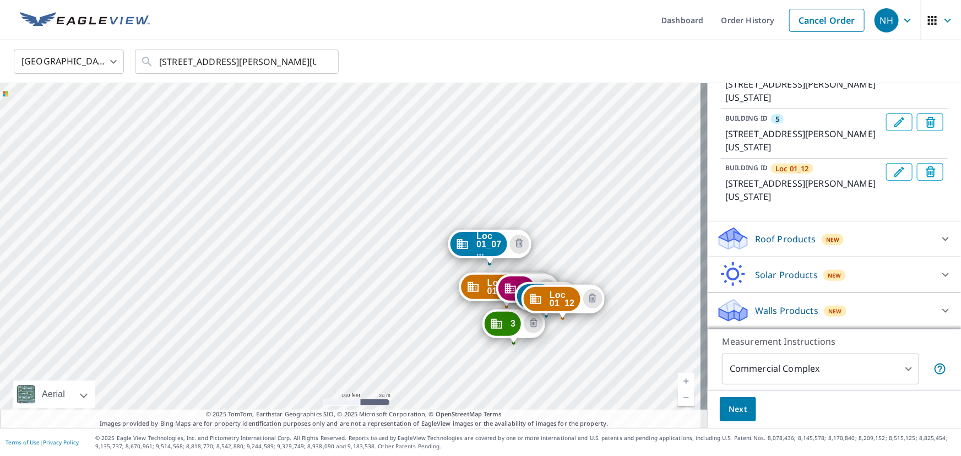
drag, startPoint x: 514, startPoint y: 187, endPoint x: 628, endPoint y: 288, distance: 152.2
click at [655, 290] on div "Loc 01_008... [STREET_ADDRESS][PERSON_NAME][US_STATE] [GEOGRAPHIC_DATA][STREET_…" at bounding box center [354, 255] width 708 height 345
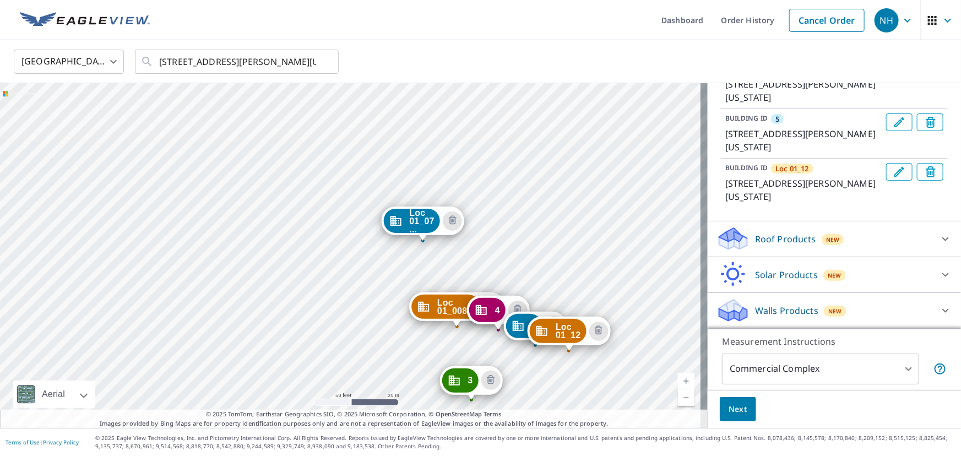
click at [729, 409] on span "Next" at bounding box center [738, 410] width 19 height 14
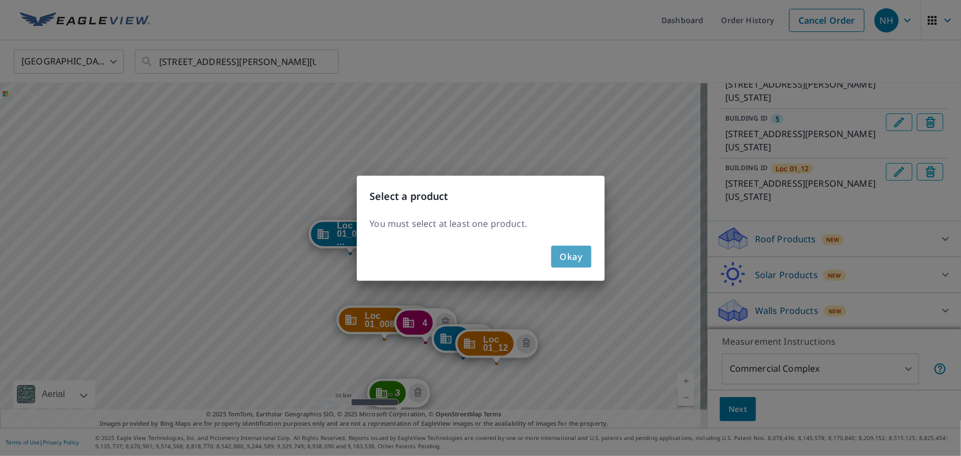
click at [570, 253] on span "Okay" at bounding box center [571, 256] width 23 height 15
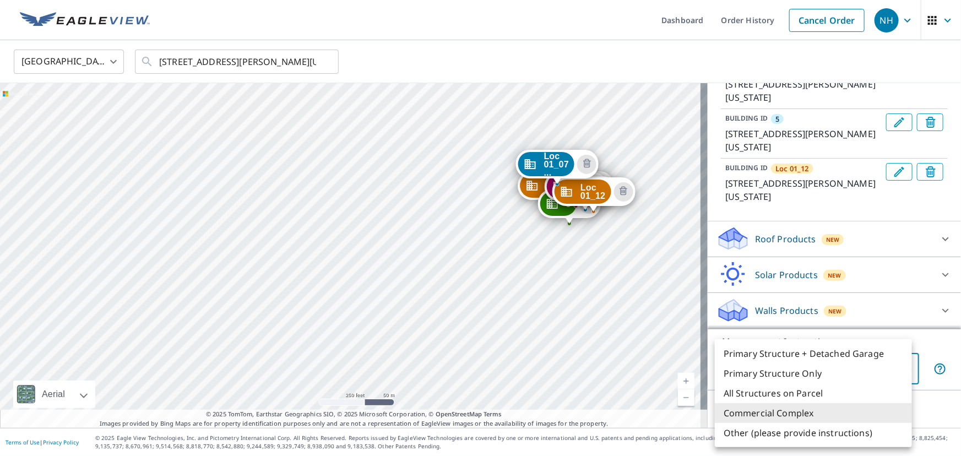
click at [788, 363] on body "NH NH Dashboard Order History Cancel Order NH [GEOGRAPHIC_DATA] [GEOGRAPHIC_DAT…" at bounding box center [480, 228] width 961 height 456
click at [788, 412] on li "Commercial Complex" at bounding box center [813, 413] width 197 height 20
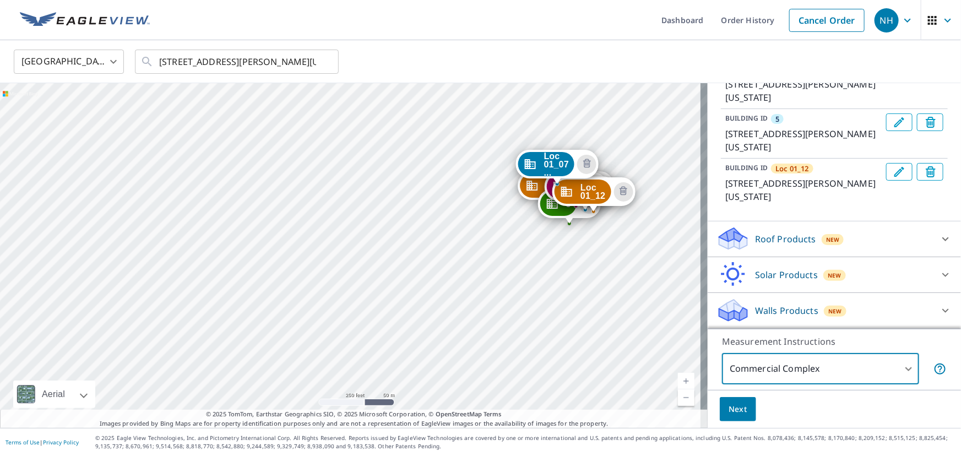
click at [729, 410] on span "Next" at bounding box center [738, 410] width 19 height 14
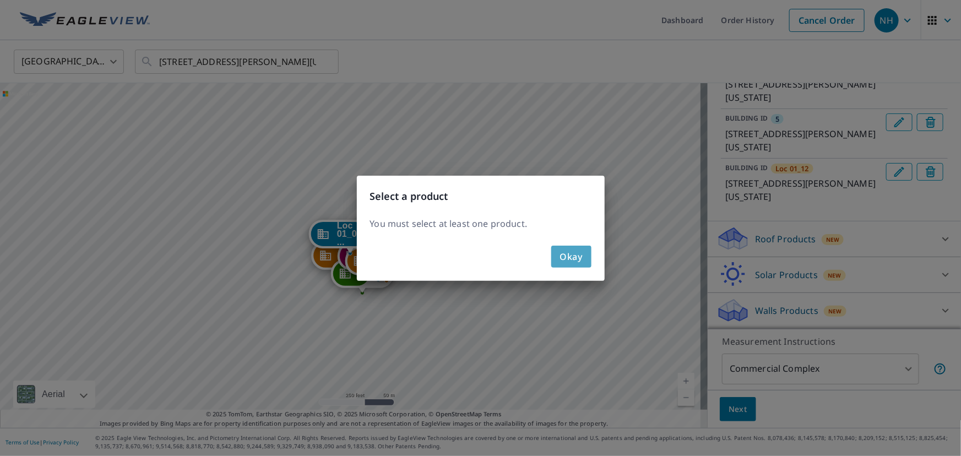
drag, startPoint x: 570, startPoint y: 253, endPoint x: 639, endPoint y: 254, distance: 68.9
click at [571, 253] on span "Okay" at bounding box center [571, 256] width 23 height 15
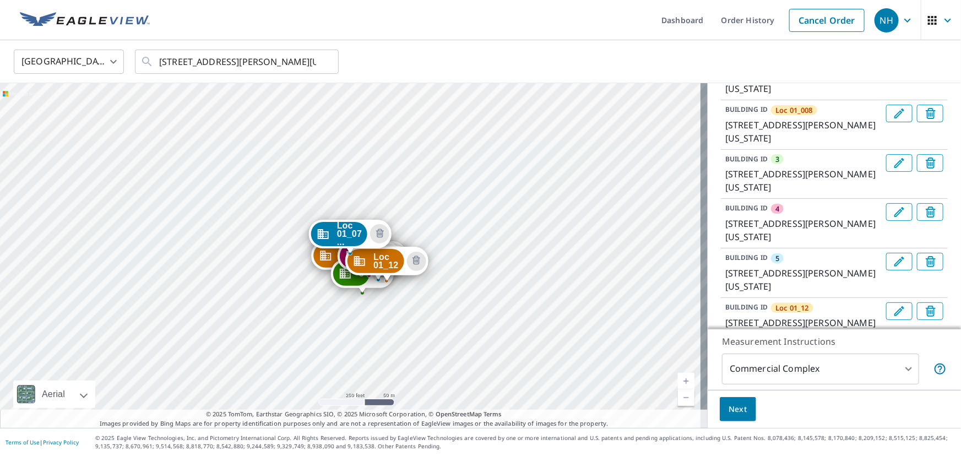
scroll to position [150, 0]
click at [893, 168] on icon "Edit building 3" at bounding box center [899, 161] width 13 height 13
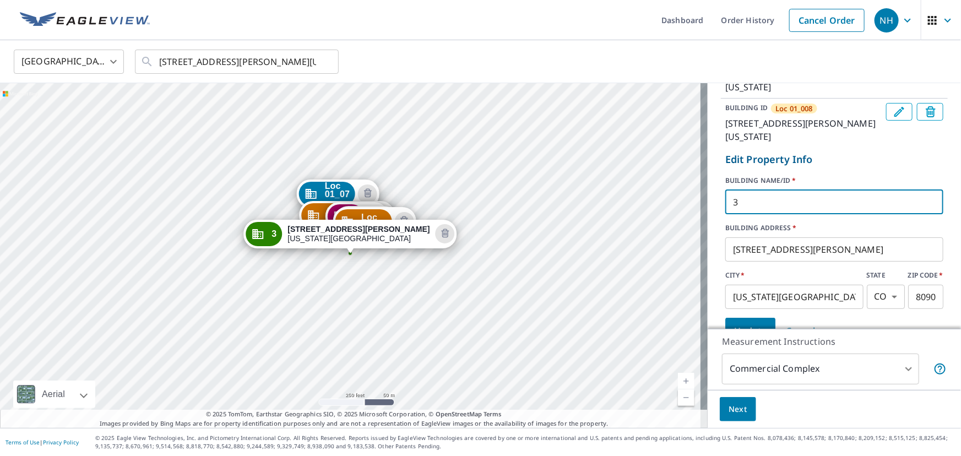
drag, startPoint x: 781, startPoint y: 215, endPoint x: 711, endPoint y: 215, distance: 69.4
click at [711, 215] on div "BUILDING ID Loc 01_07 per updated dec [STREET_ADDRESS][PERSON_NAME][US_STATE] B…" at bounding box center [834, 272] width 253 height 447
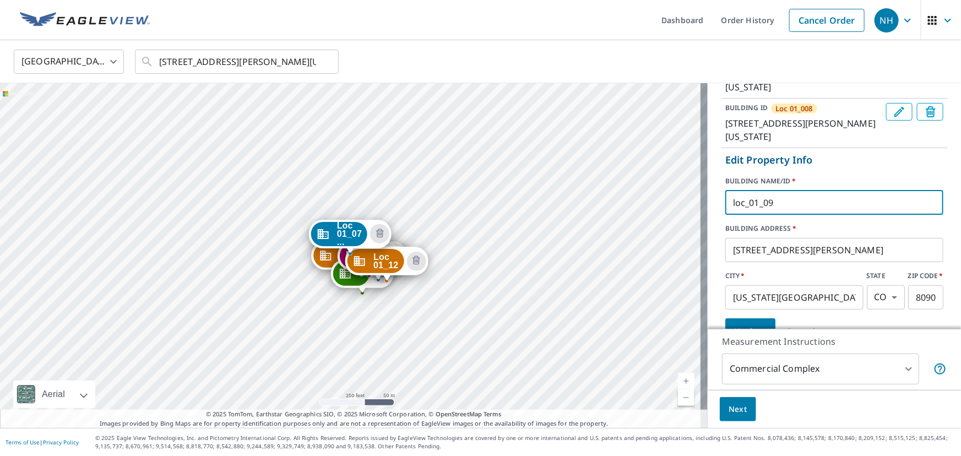
click at [727, 211] on input "loc_01_09" at bounding box center [835, 202] width 218 height 31
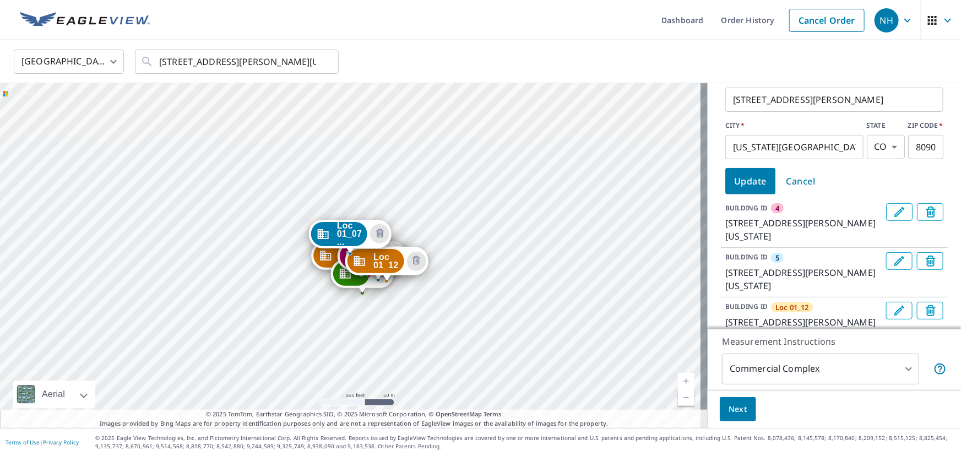
type input "Loc_01_09"
click at [739, 189] on span "Update" at bounding box center [750, 181] width 33 height 15
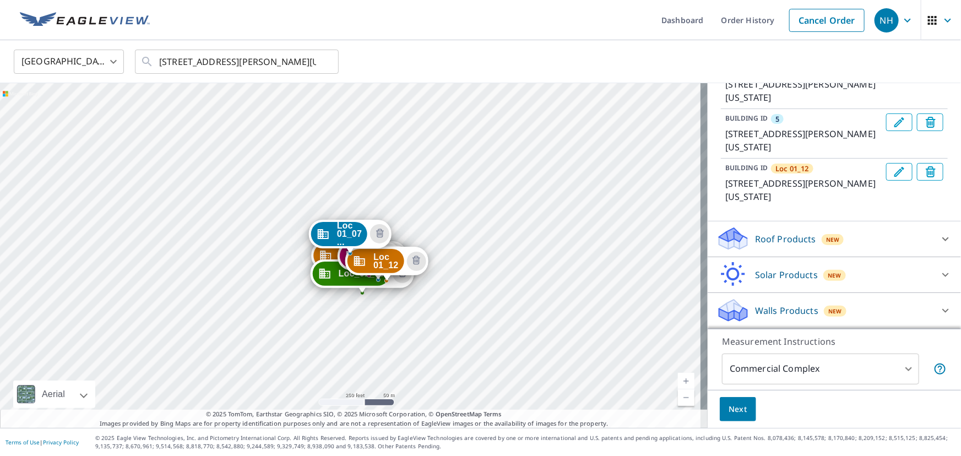
scroll to position [149, 0]
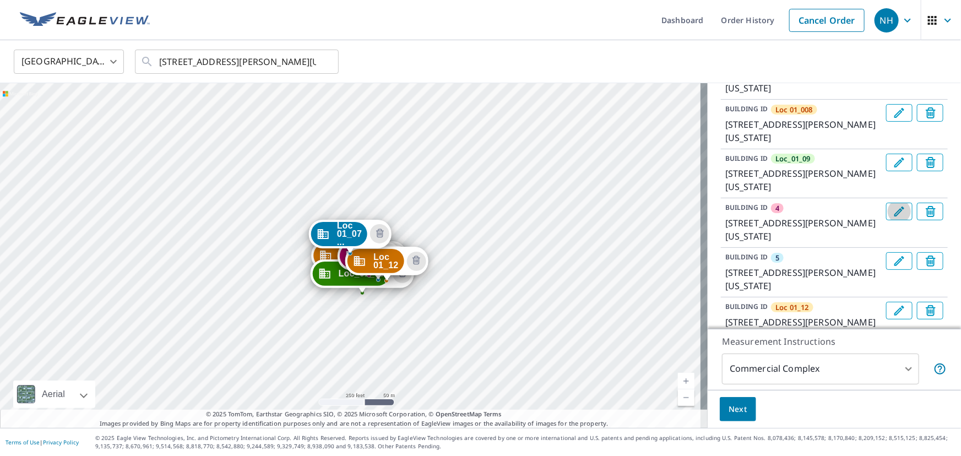
click at [893, 218] on icon "Edit building 4" at bounding box center [899, 211] width 13 height 13
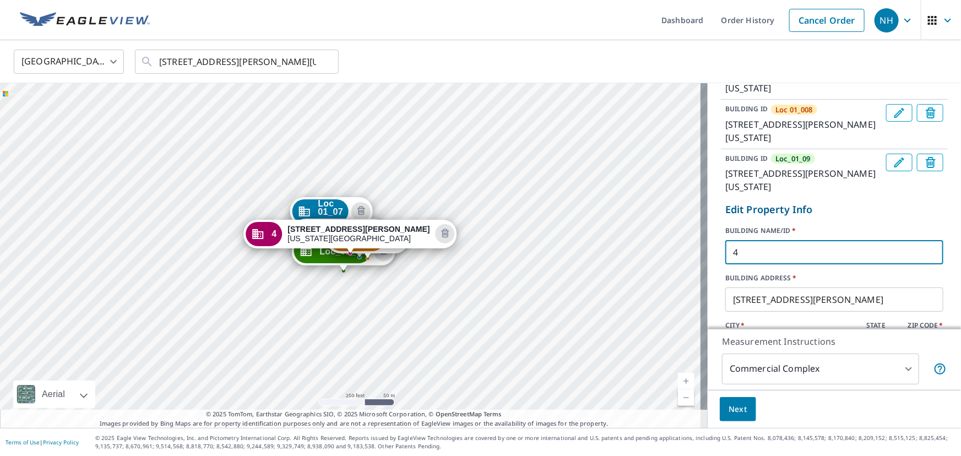
drag, startPoint x: 759, startPoint y: 261, endPoint x: 711, endPoint y: 264, distance: 48.6
click at [711, 264] on div "BUILDING ID Loc 01_07 per updated dec [STREET_ADDRESS][PERSON_NAME][US_STATE] B…" at bounding box center [834, 273] width 253 height 447
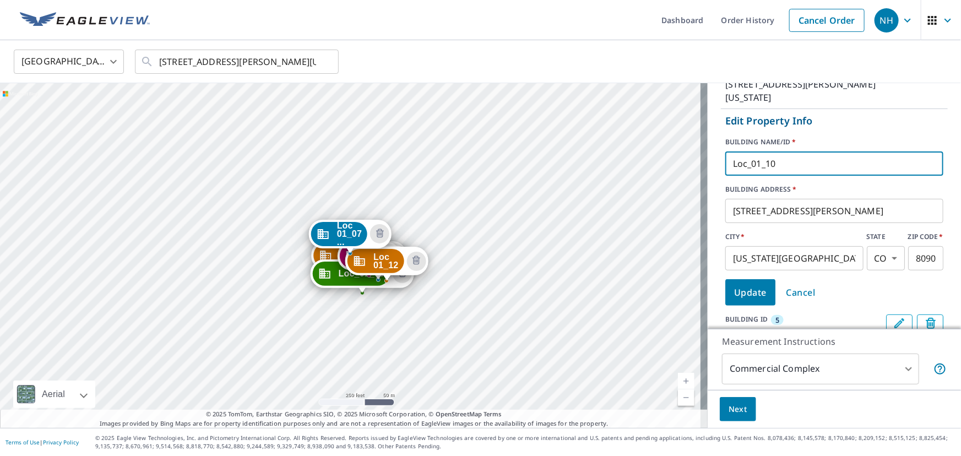
scroll to position [349, 0]
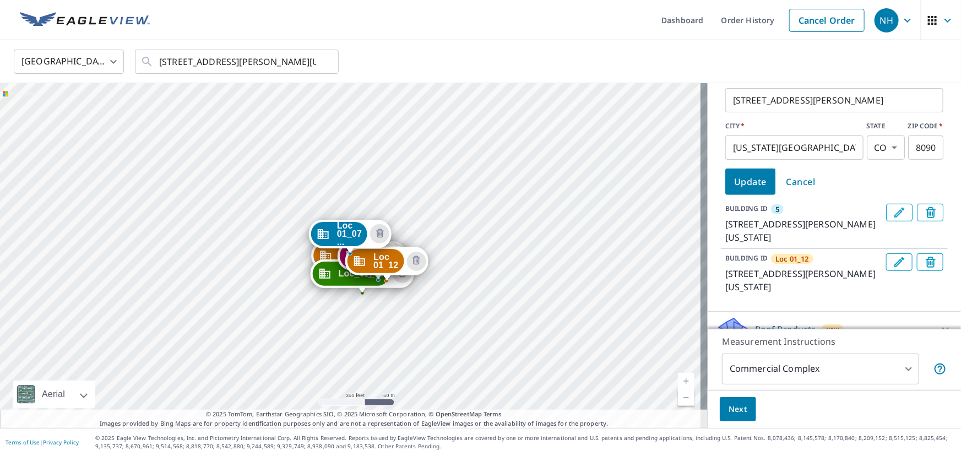
type input "Loc_01_10"
click at [739, 184] on span "Update" at bounding box center [750, 181] width 33 height 15
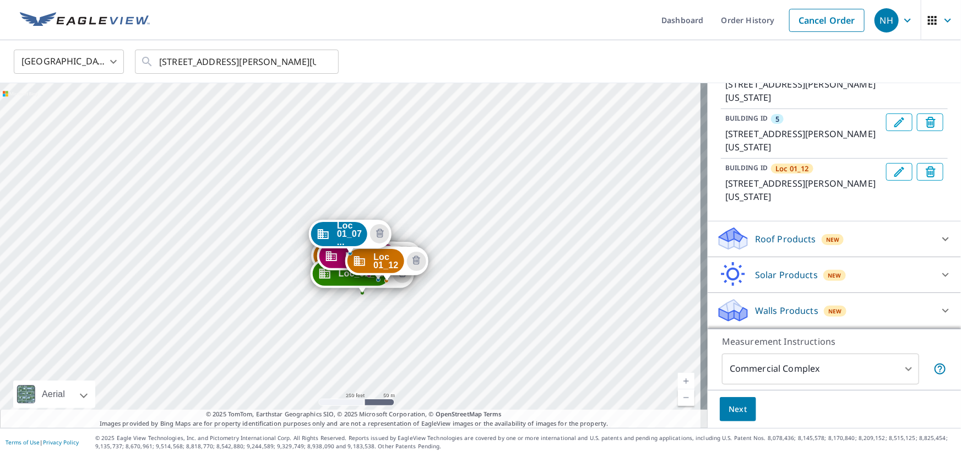
scroll to position [197, 0]
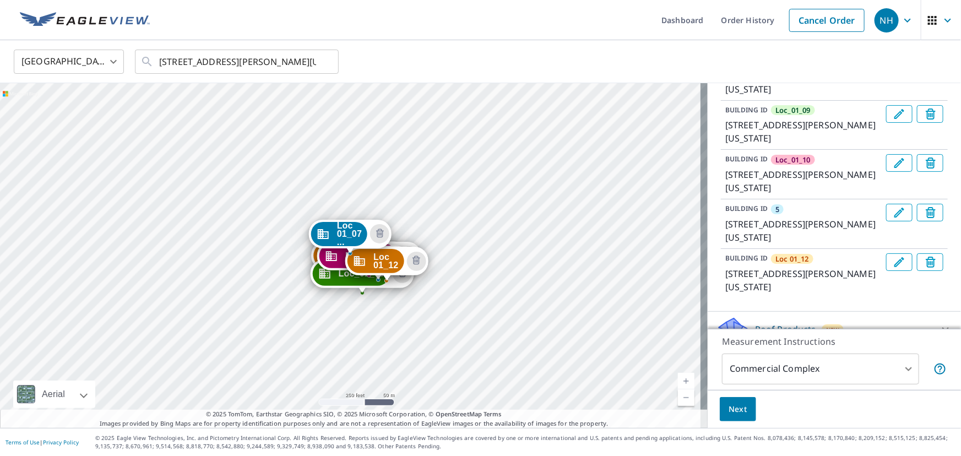
click at [893, 219] on icon "Edit building 5" at bounding box center [899, 212] width 13 height 13
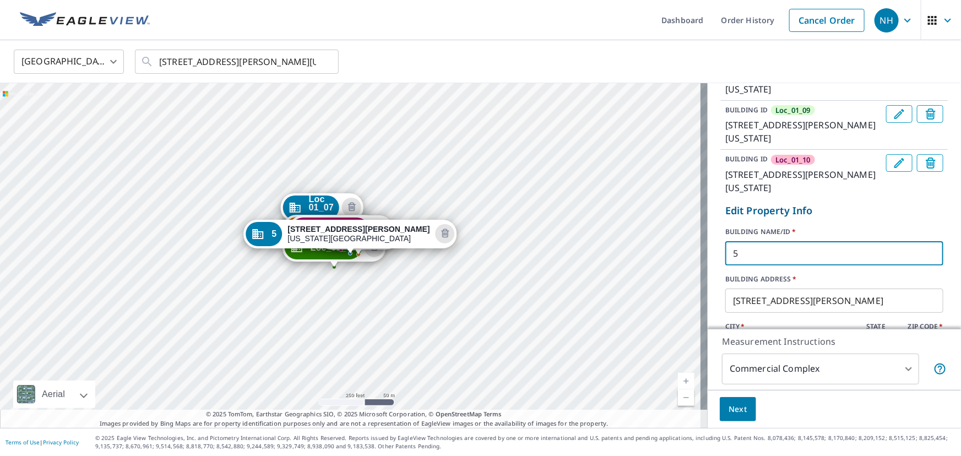
drag, startPoint x: 733, startPoint y: 268, endPoint x: 678, endPoint y: 268, distance: 54.5
click at [691, 271] on div "Loc 01_07 ... [STREET_ADDRESS][PERSON_NAME][US_STATE] Loc 01_008... [STREET_ADD…" at bounding box center [480, 255] width 961 height 345
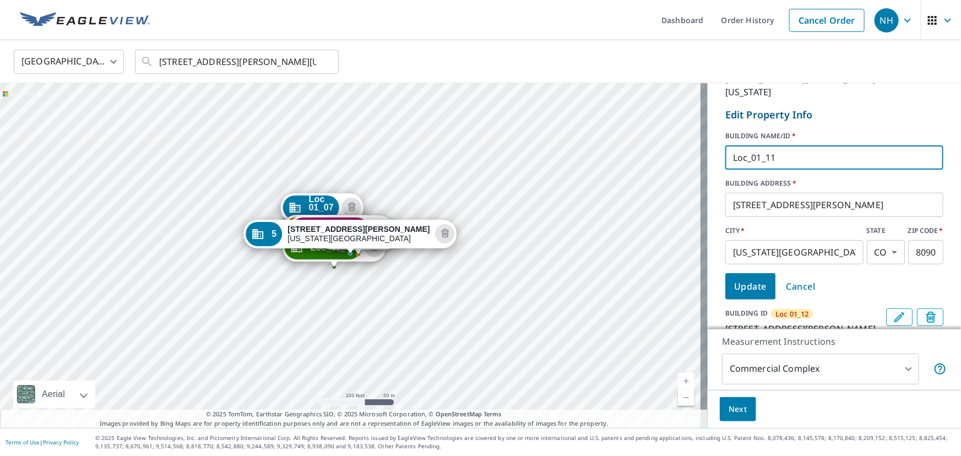
scroll to position [298, 0]
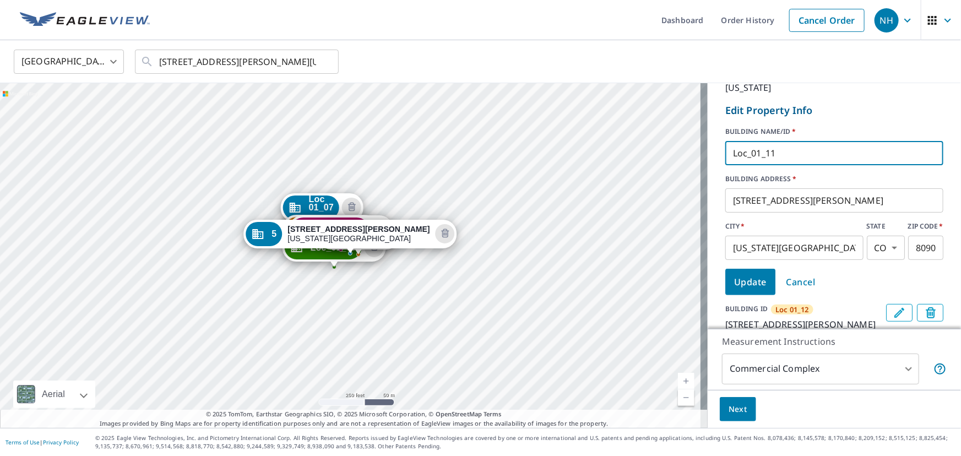
type input "Loc_01_11"
click at [747, 290] on span "Update" at bounding box center [750, 281] width 33 height 15
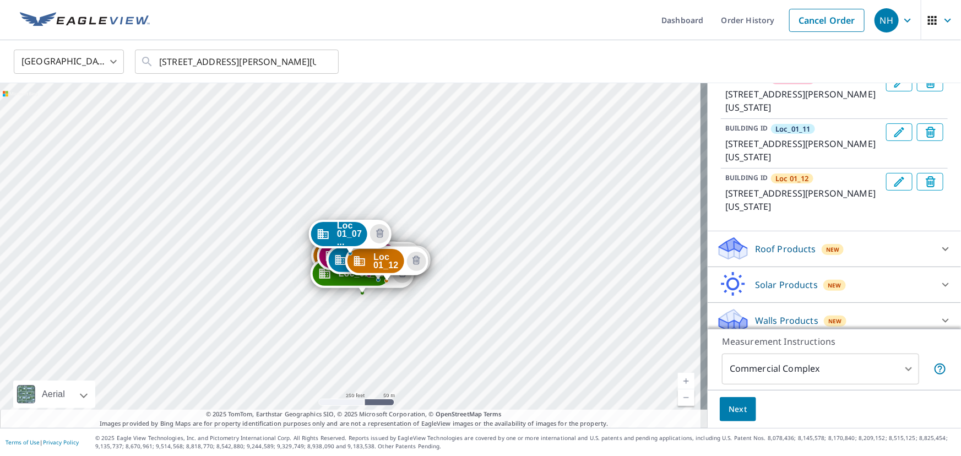
scroll to position [295, 0]
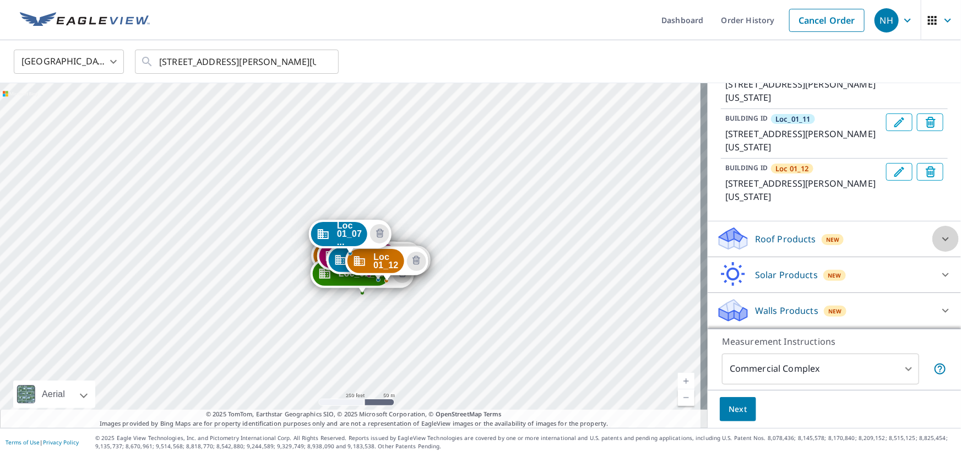
click at [943, 239] on icon at bounding box center [946, 239] width 7 height 4
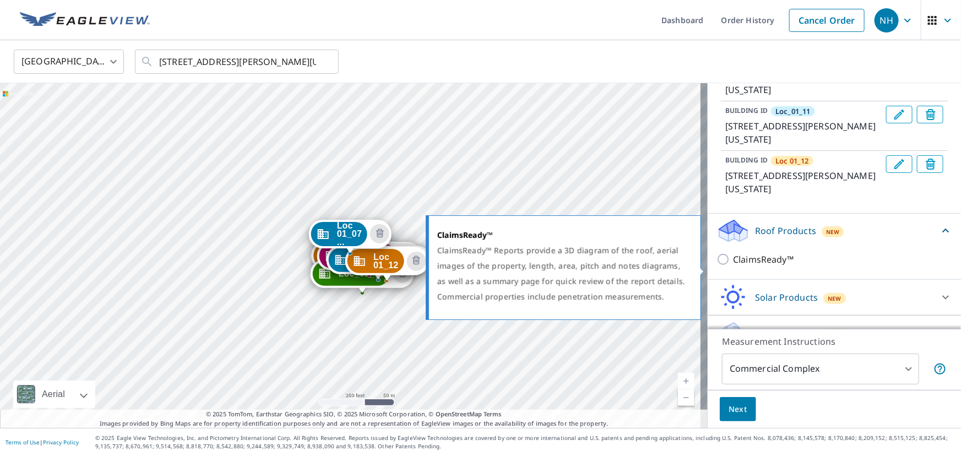
click at [717, 266] on input "ClaimsReady™" at bounding box center [725, 259] width 17 height 13
checkbox input "true"
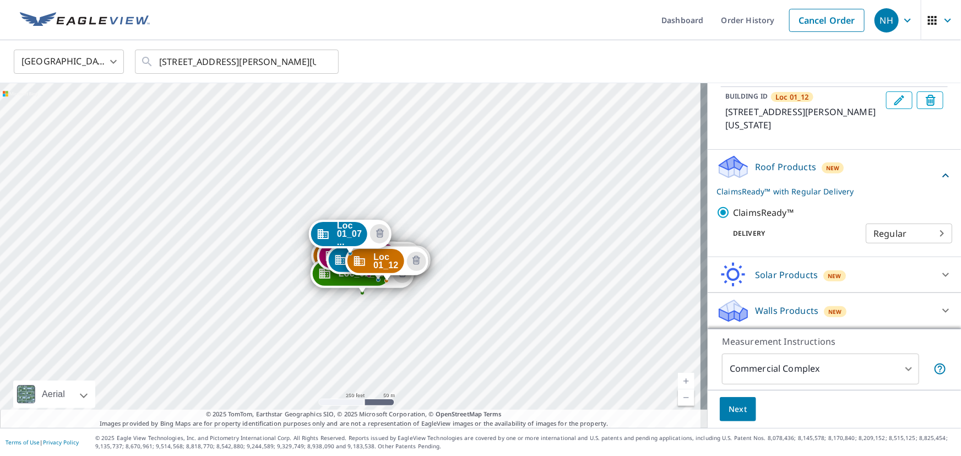
scroll to position [368, 0]
click at [932, 235] on body "NH NH Dashboard Order History Cancel Order NH [GEOGRAPHIC_DATA] [GEOGRAPHIC_DAT…" at bounding box center [480, 228] width 961 height 456
click at [867, 203] on div at bounding box center [480, 228] width 961 height 456
click at [939, 315] on icon at bounding box center [945, 310] width 13 height 13
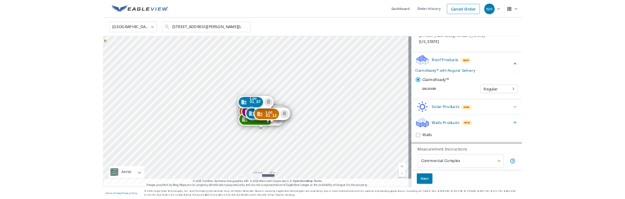
scroll to position [398, 0]
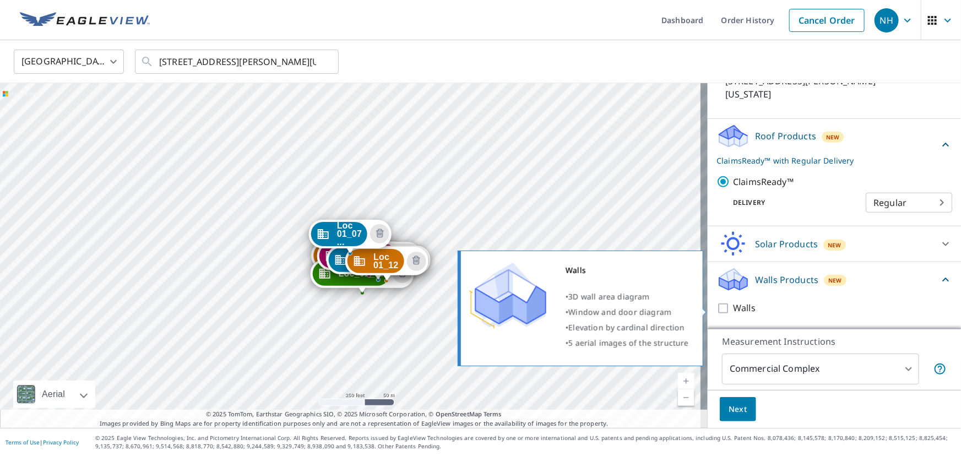
click at [717, 309] on input "Walls" at bounding box center [725, 308] width 17 height 13
checkbox input "true"
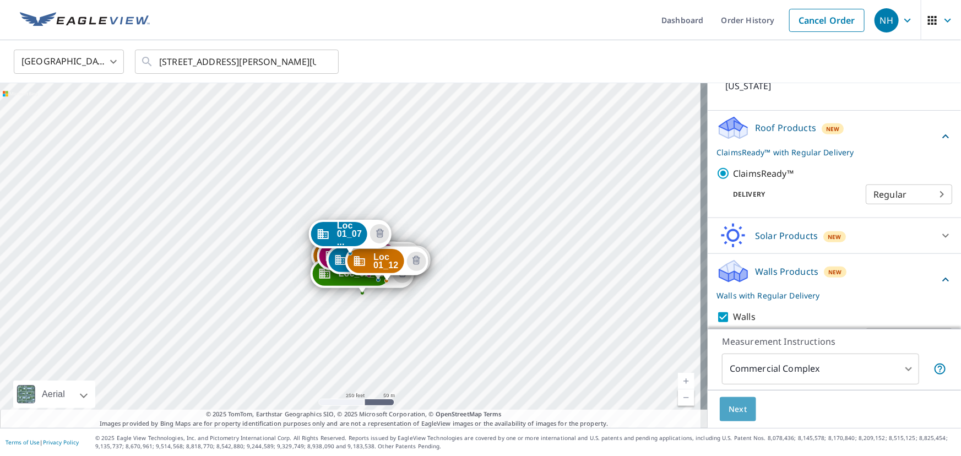
click at [733, 411] on span "Next" at bounding box center [738, 410] width 19 height 14
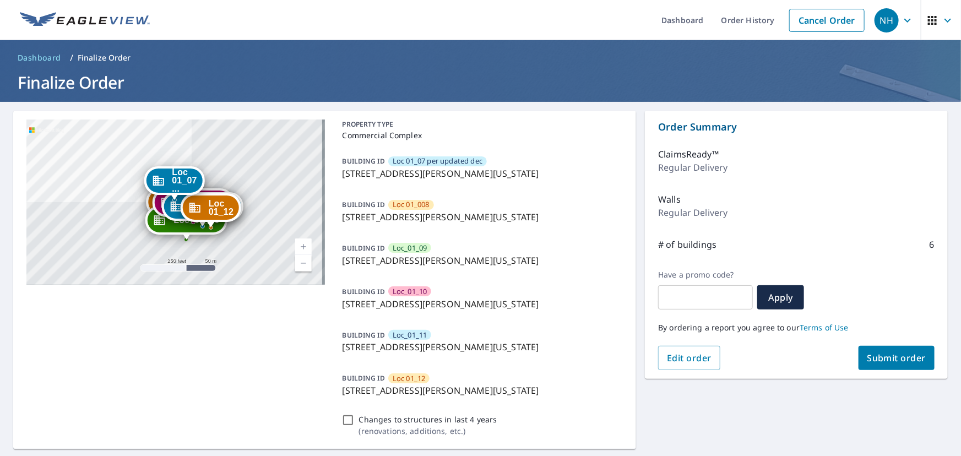
click at [878, 366] on button "Submit order" at bounding box center [897, 358] width 77 height 24
